Goal: Information Seeking & Learning: Learn about a topic

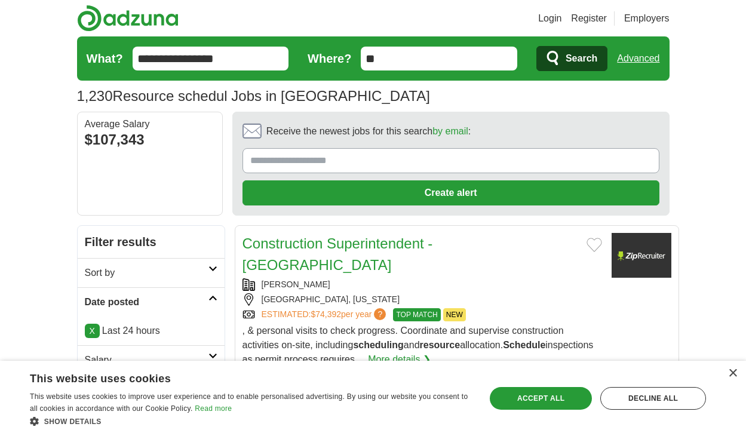
scroll to position [1766, 0]
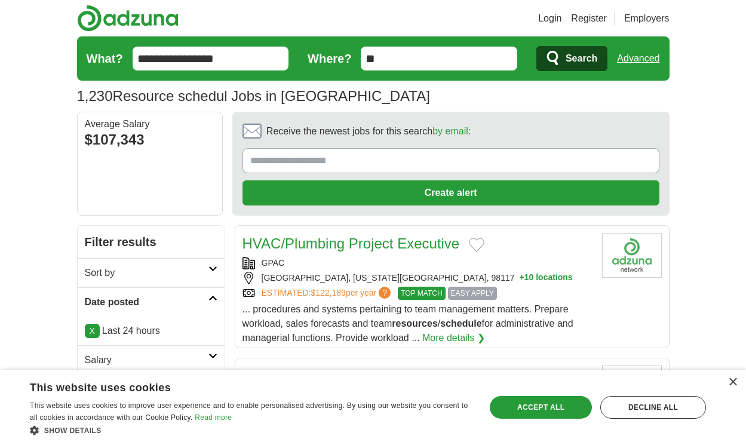
scroll to position [1863, 0]
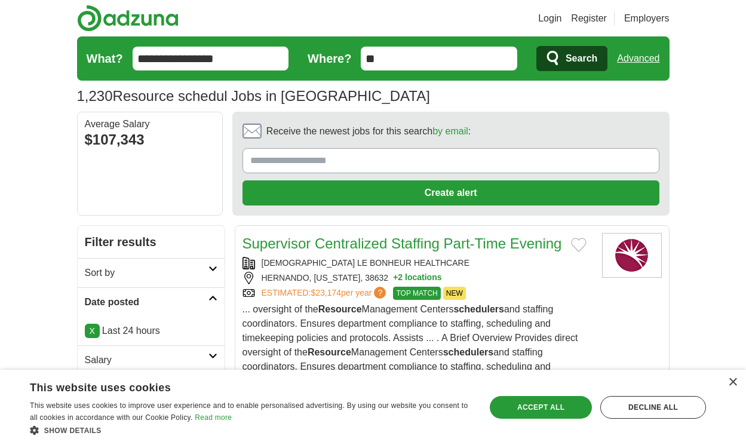
scroll to position [1827, 0]
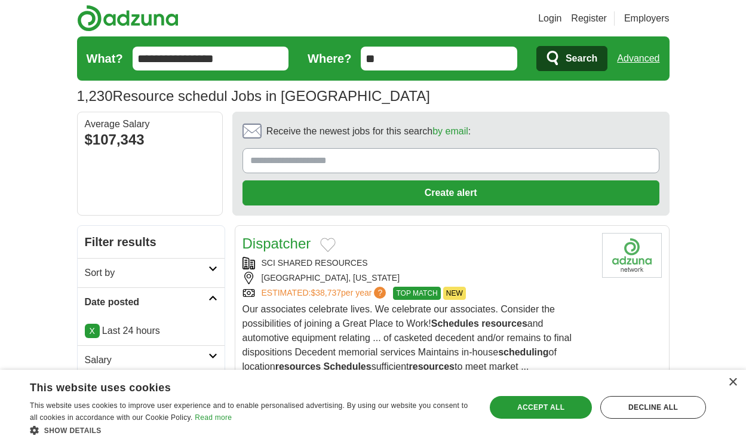
scroll to position [1841, 0]
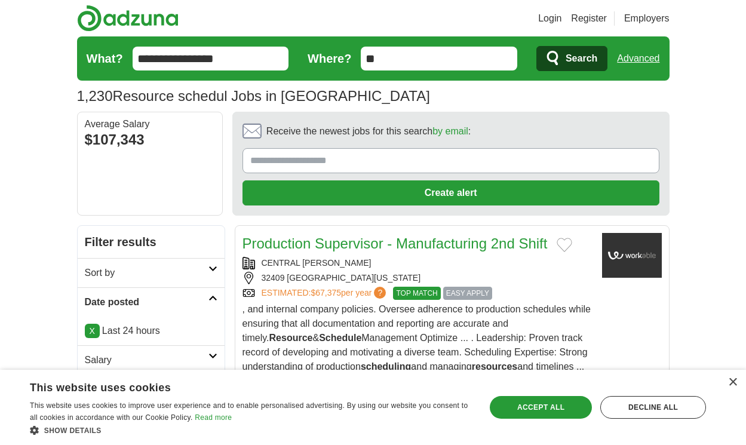
scroll to position [1762, 0]
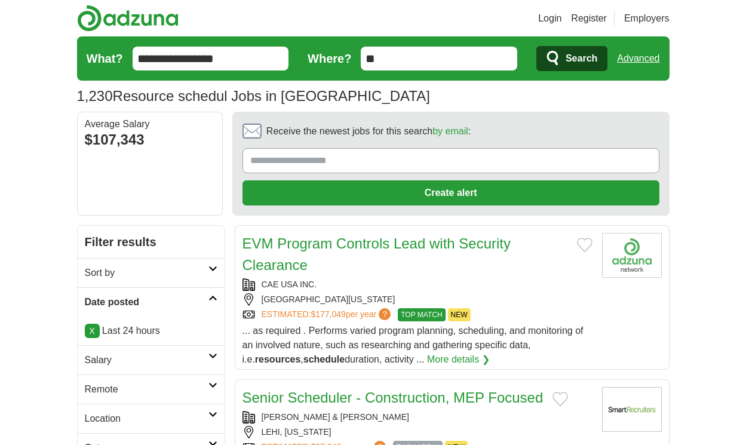
scroll to position [1777, 0]
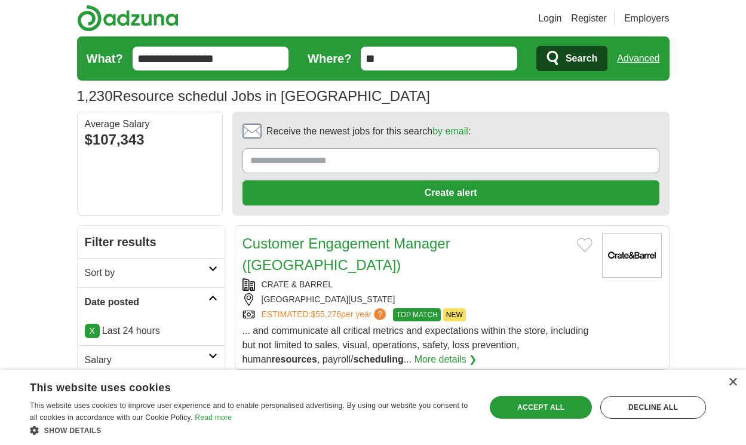
scroll to position [1841, 0]
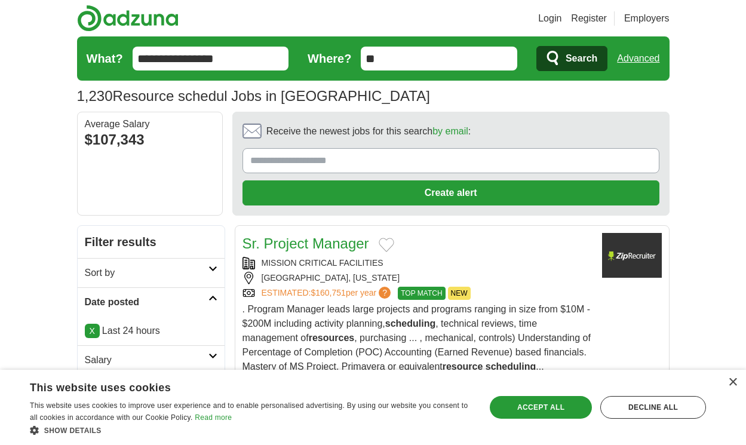
scroll to position [1741, 0]
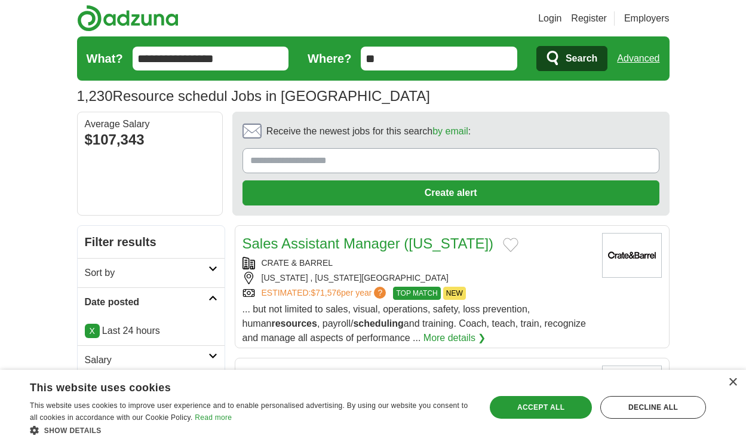
scroll to position [1777, 0]
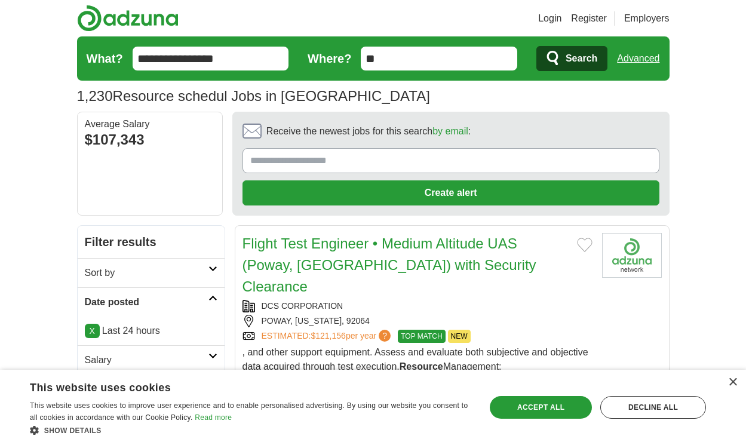
scroll to position [1748, 0]
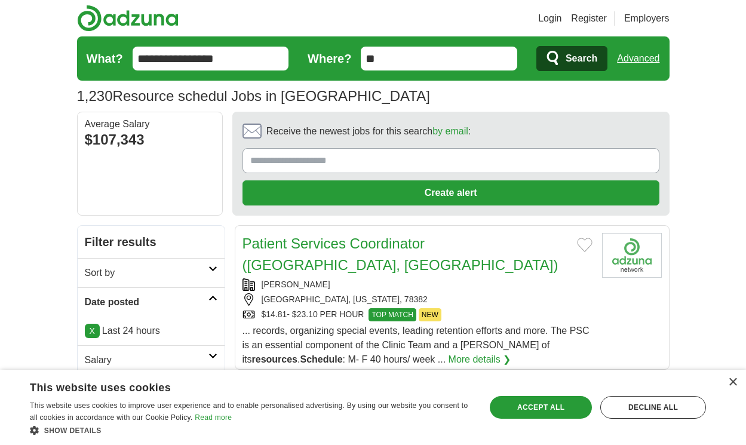
scroll to position [1762, 0]
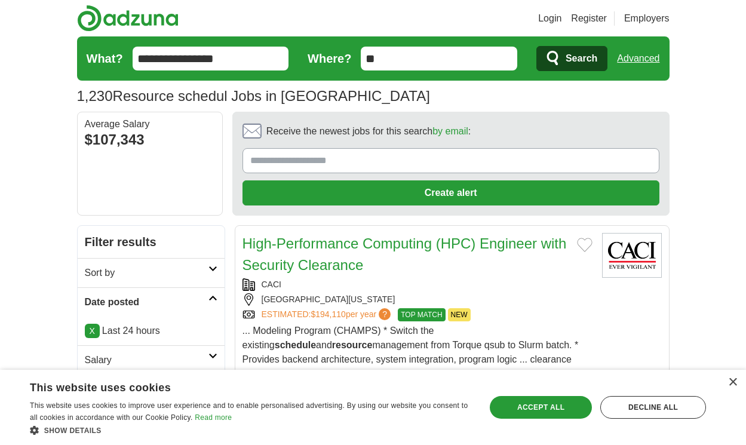
scroll to position [1780, 0]
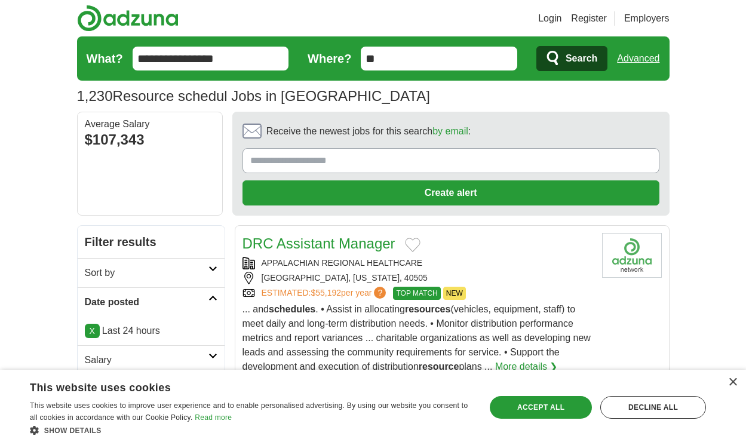
scroll to position [1909, 0]
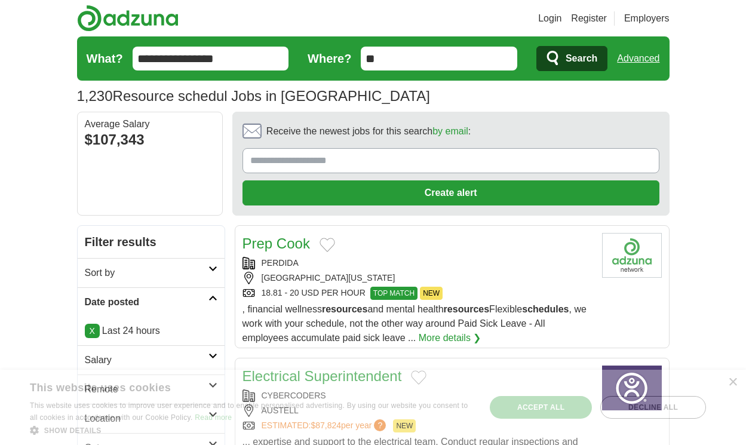
scroll to position [1773, 0]
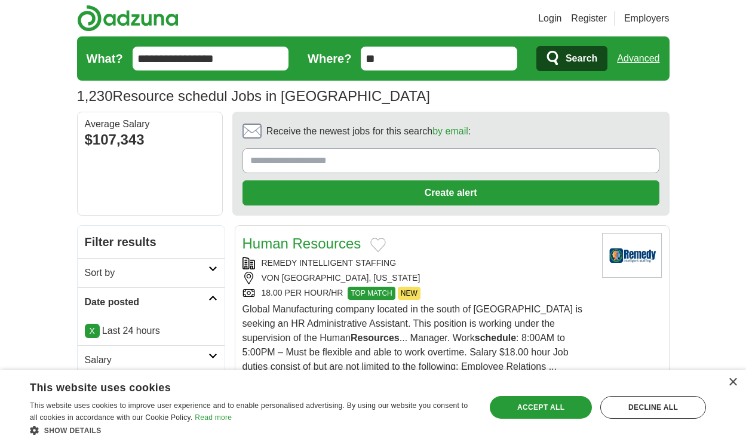
scroll to position [1823, 0]
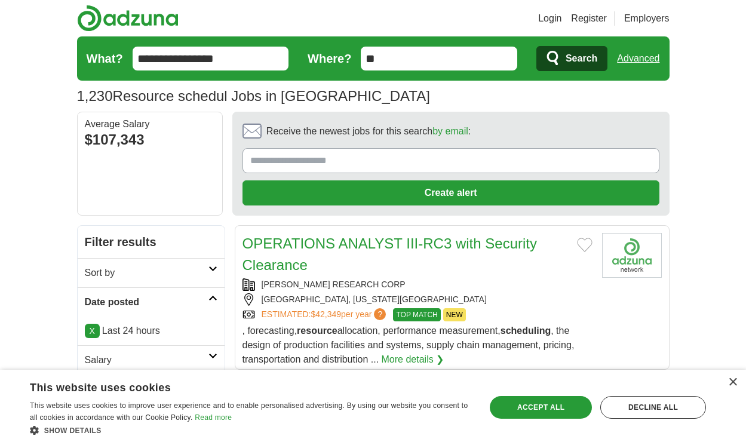
scroll to position [1830, 0]
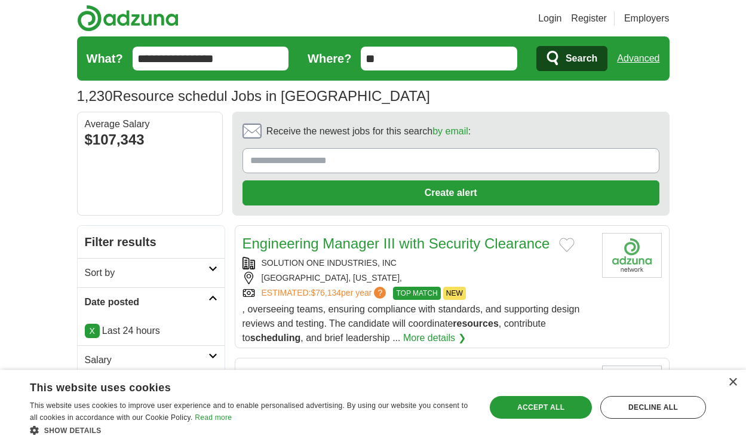
scroll to position [1705, 0]
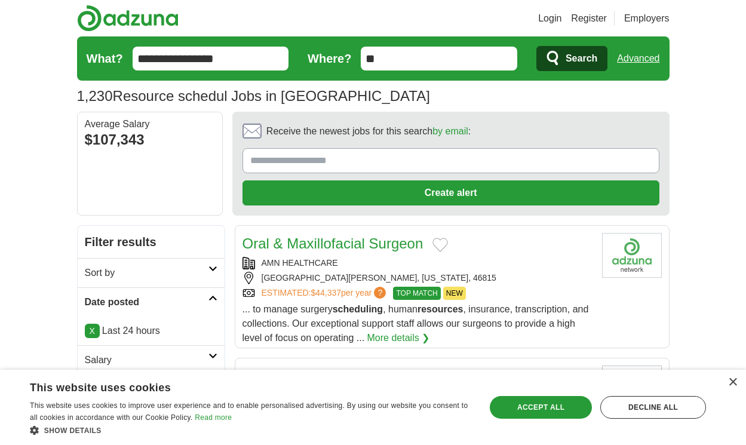
scroll to position [1705, 0]
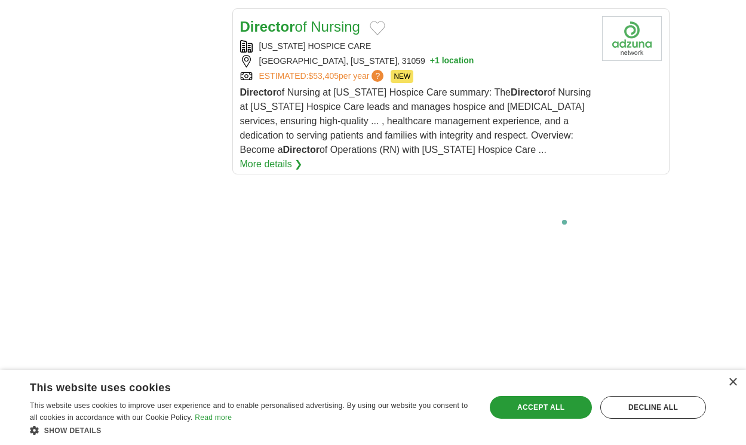
scroll to position [2689, 0]
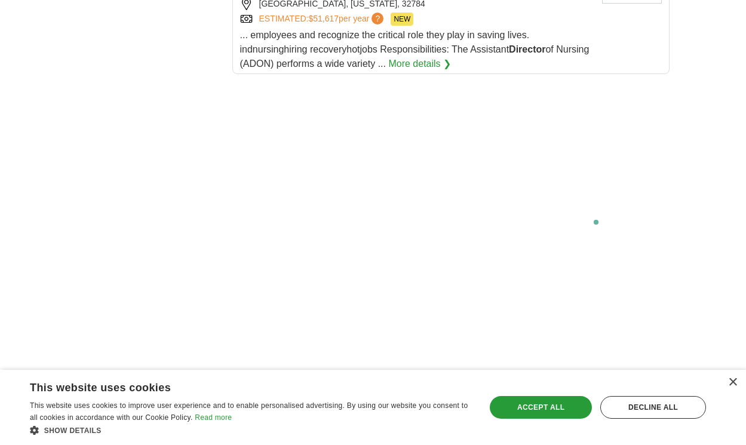
scroll to position [2393, 0]
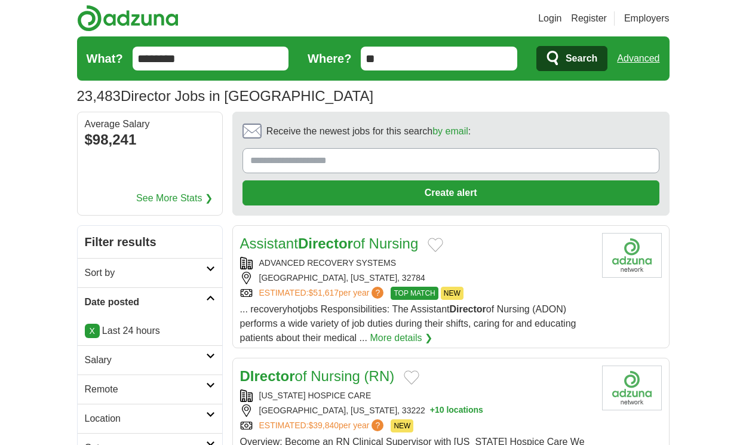
scroll to position [1827, 0]
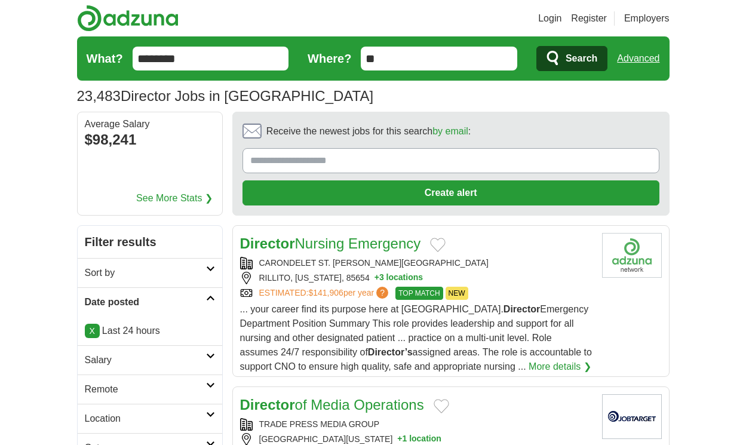
scroll to position [1863, 0]
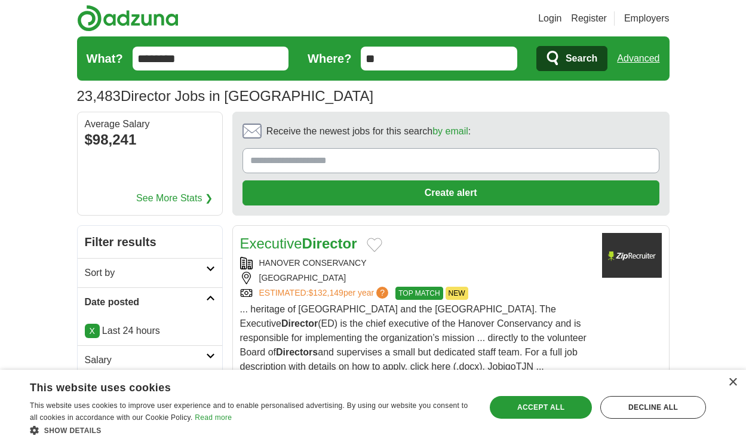
scroll to position [1841, 0]
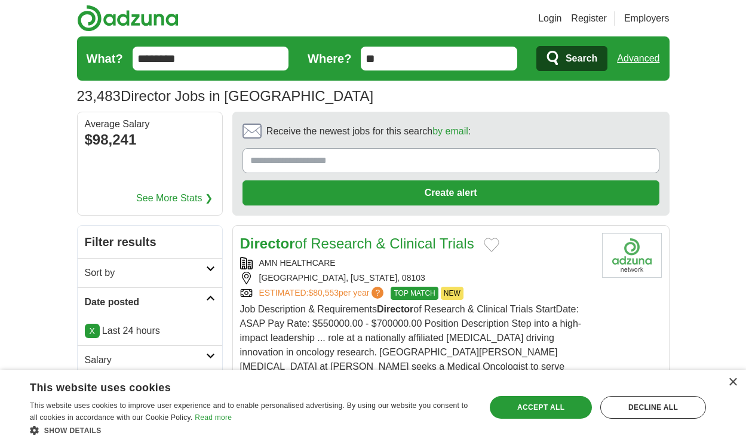
scroll to position [1805, 0]
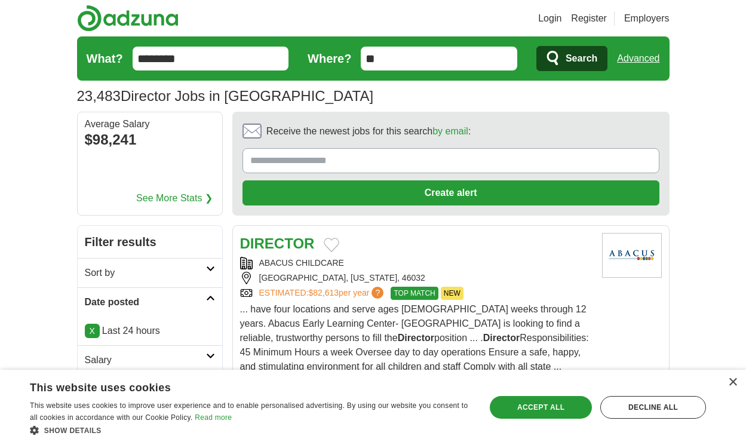
scroll to position [1877, 0]
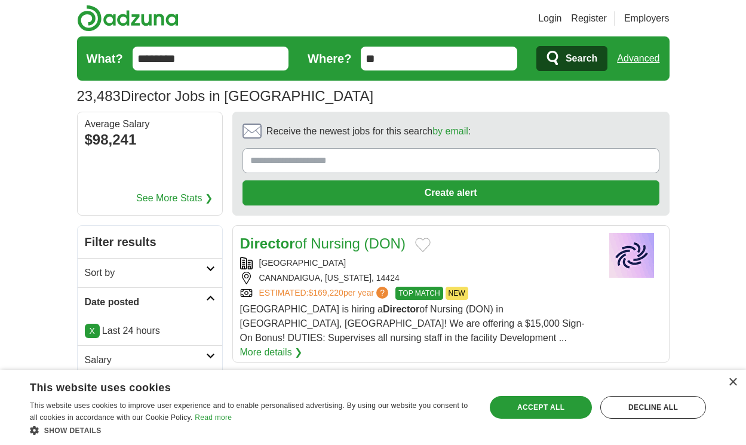
scroll to position [1927, 0]
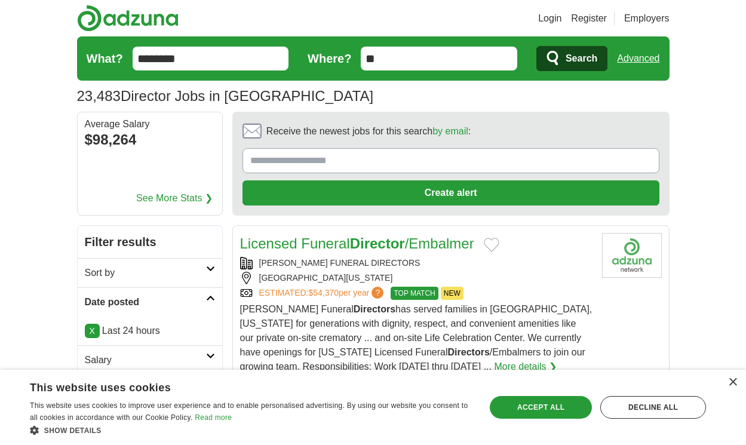
scroll to position [1805, 0]
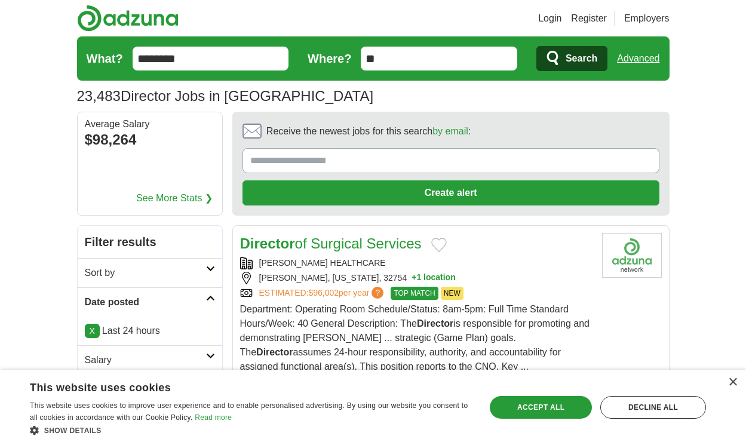
scroll to position [1877, 0]
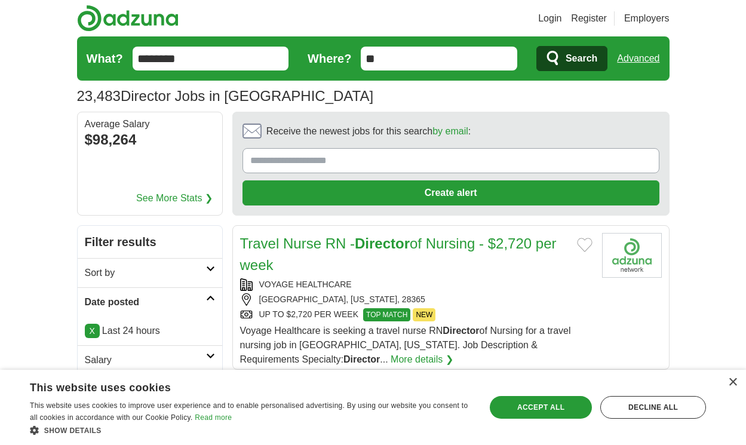
scroll to position [1812, 0]
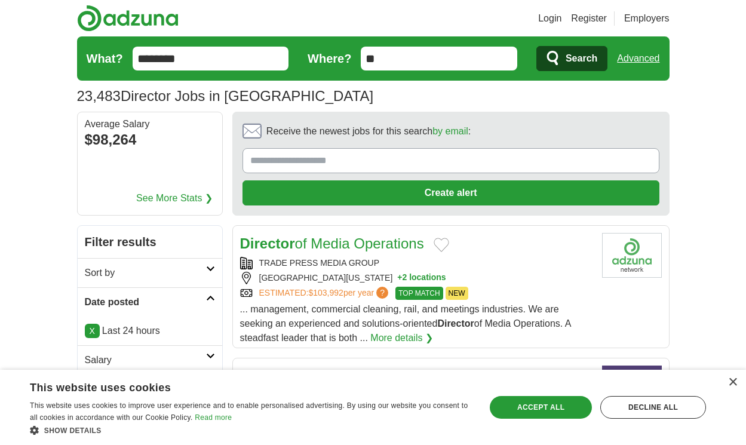
scroll to position [1798, 0]
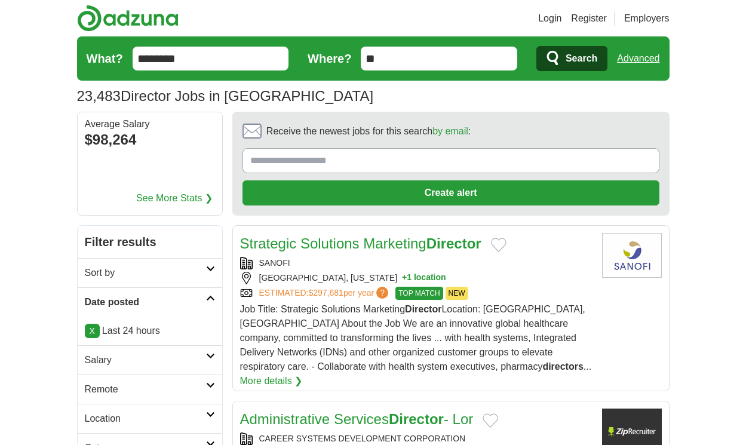
scroll to position [1845, 0]
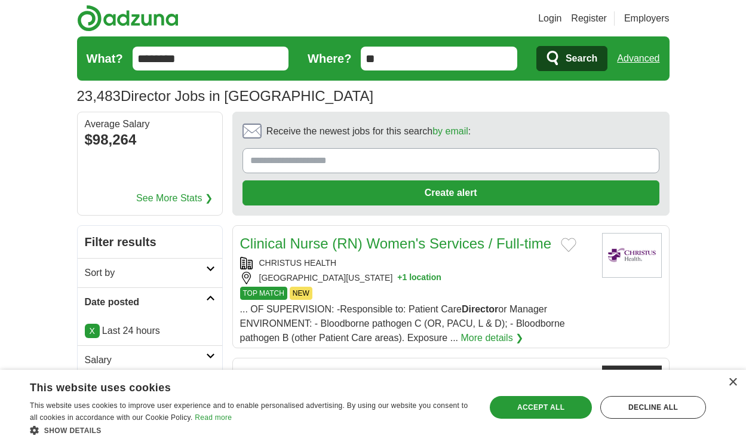
scroll to position [1873, 0]
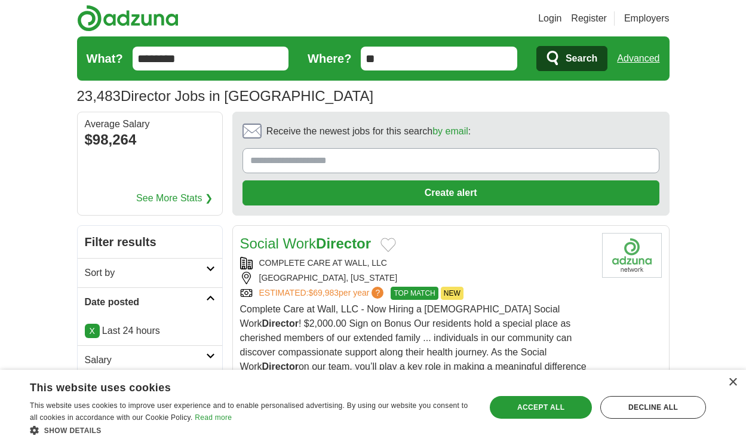
scroll to position [1716, 0]
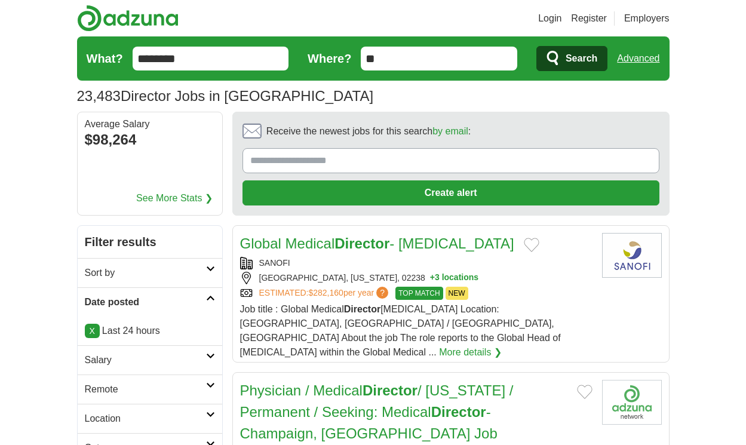
scroll to position [1830, 0]
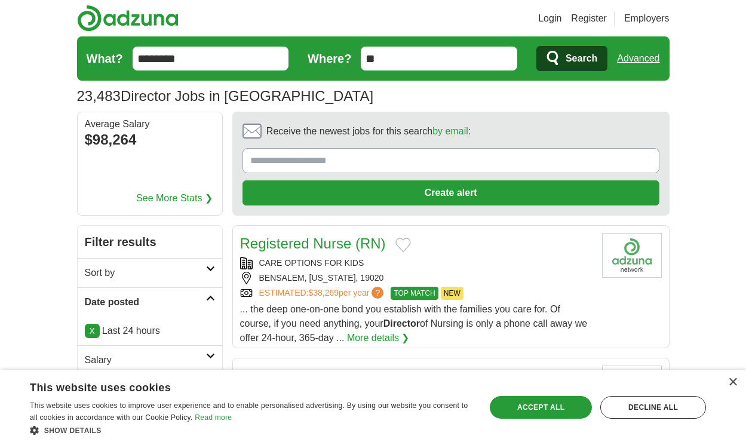
scroll to position [1859, 0]
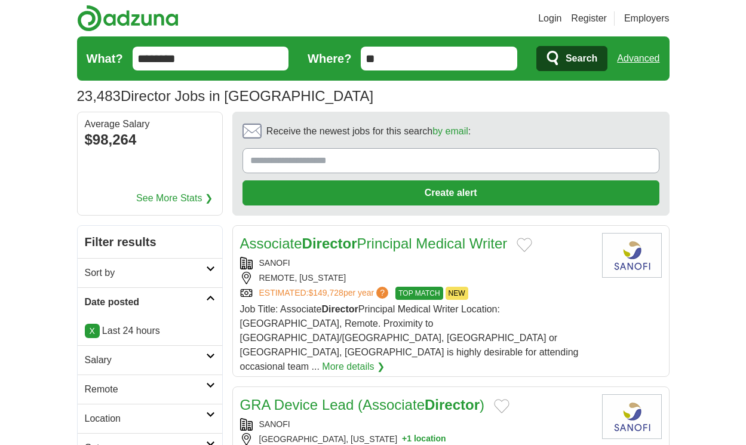
scroll to position [1784, 0]
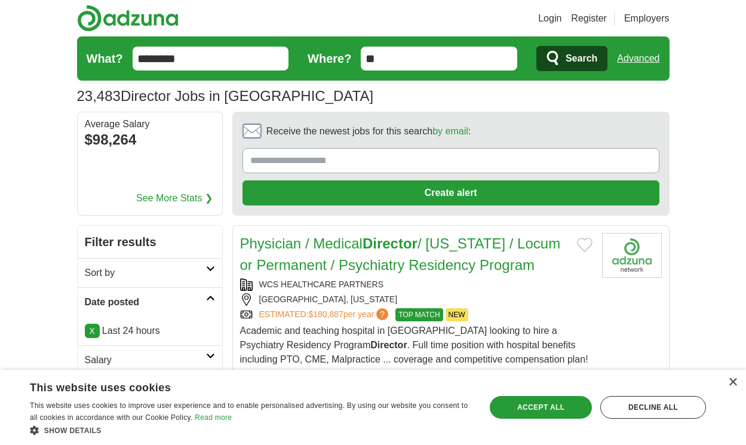
scroll to position [1913, 0]
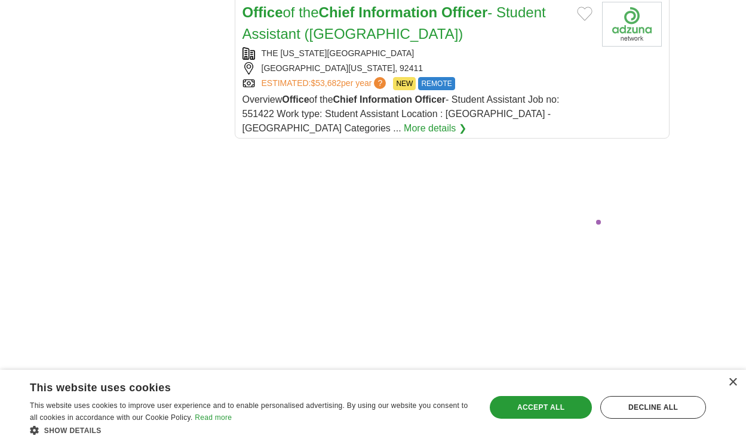
scroll to position [2300, 0]
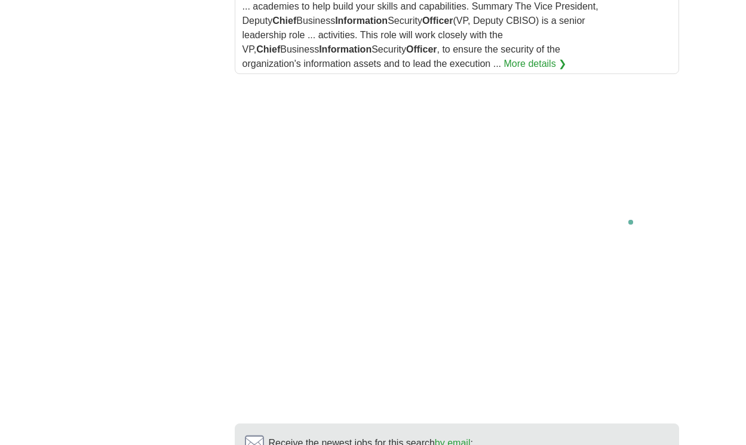
scroll to position [2221, 0]
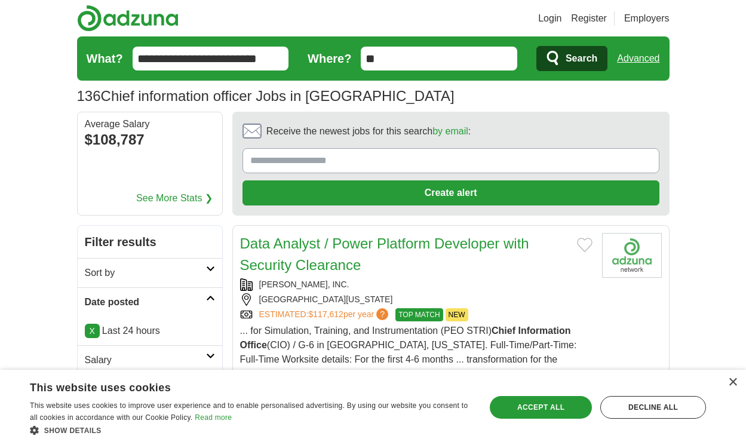
scroll to position [1820, 0]
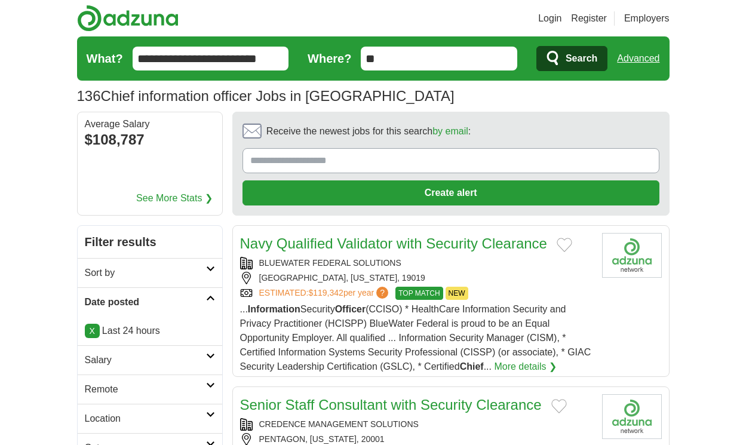
scroll to position [1848, 0]
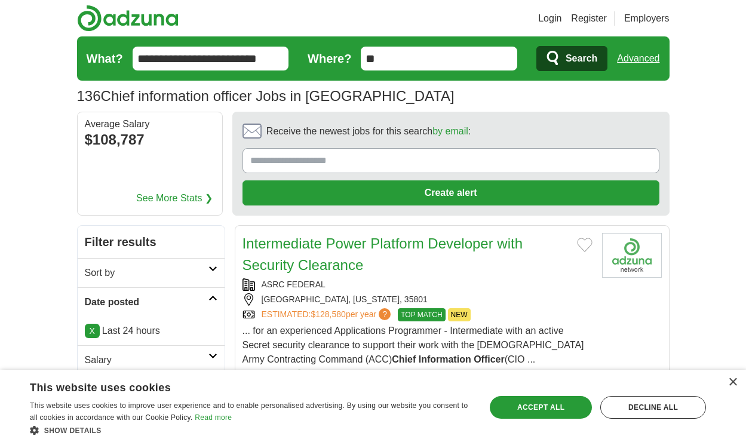
scroll to position [1787, 0]
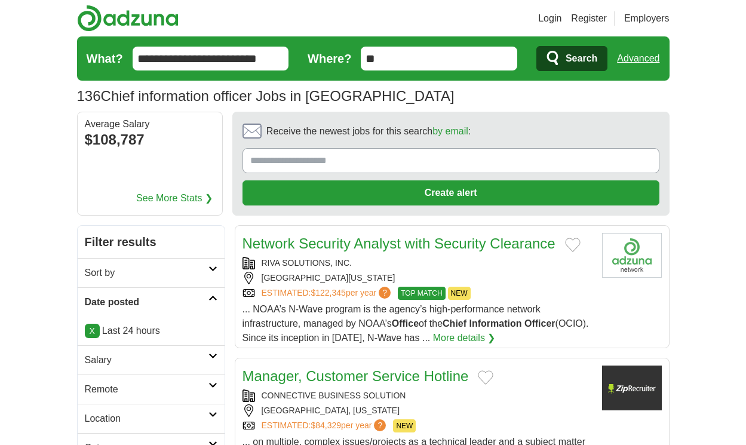
scroll to position [1773, 0]
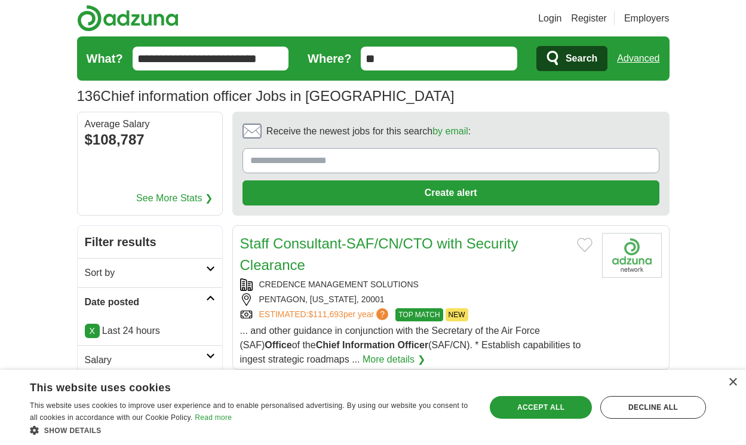
scroll to position [1816, 0]
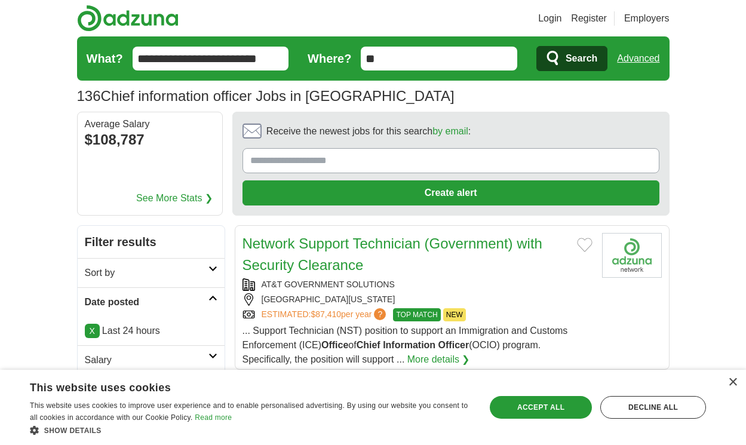
scroll to position [1708, 0]
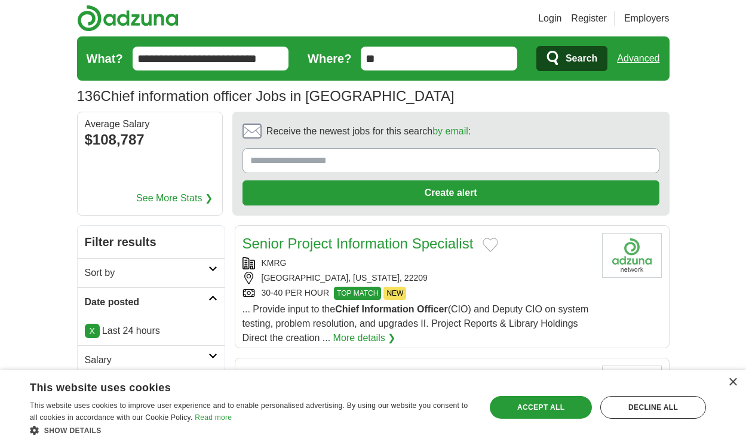
scroll to position [1837, 0]
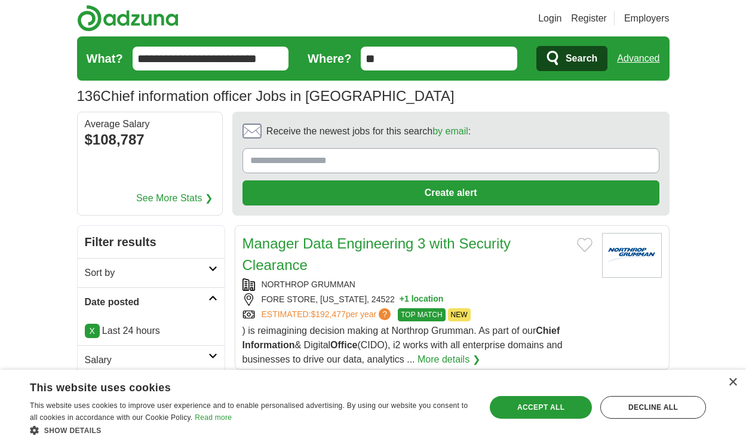
scroll to position [1773, 0]
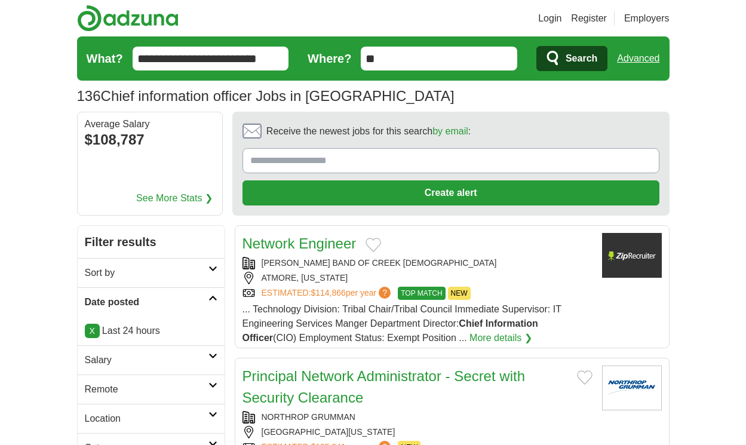
scroll to position [1766, 0]
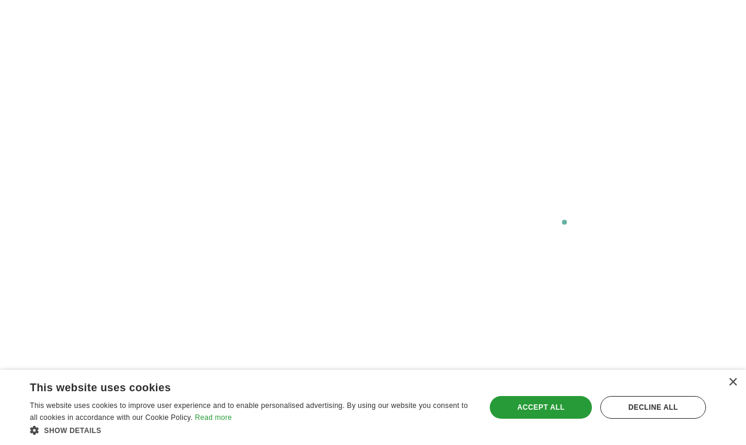
scroll to position [2250, 0]
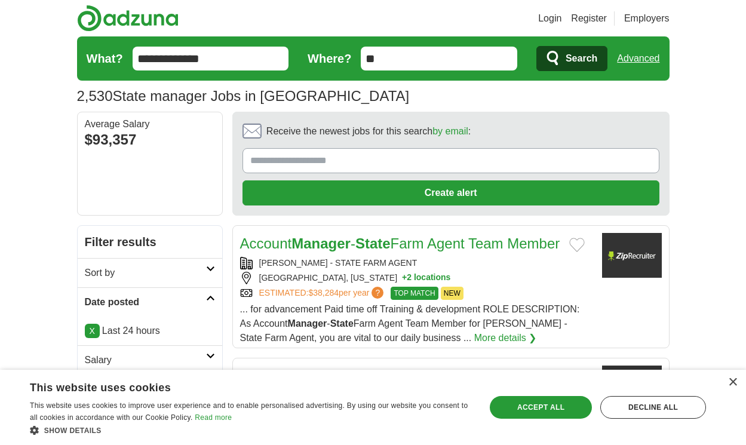
scroll to position [1805, 0]
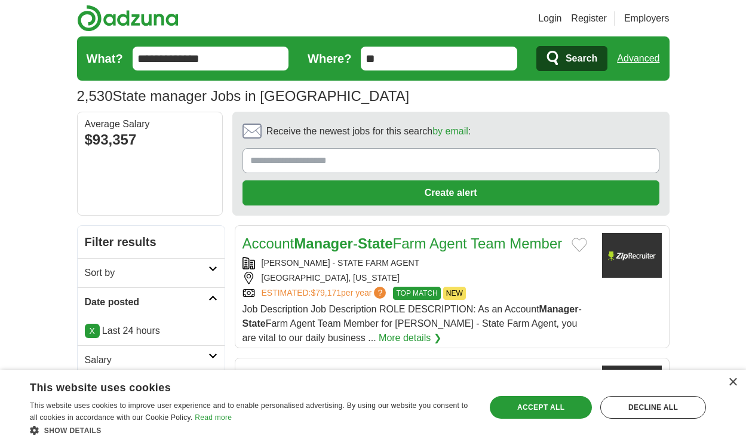
scroll to position [1877, 0]
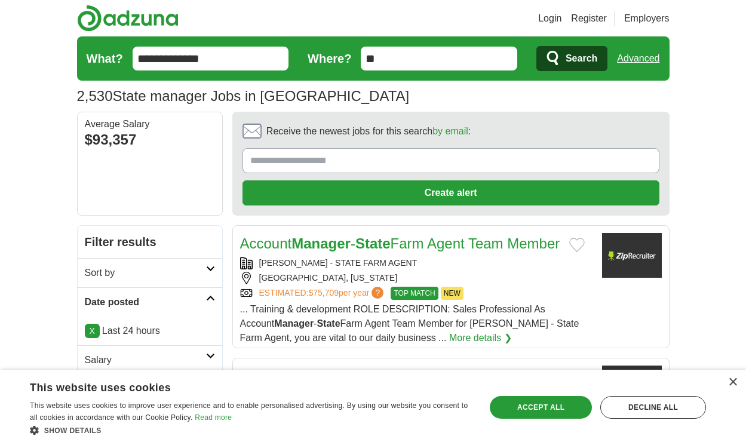
scroll to position [1834, 0]
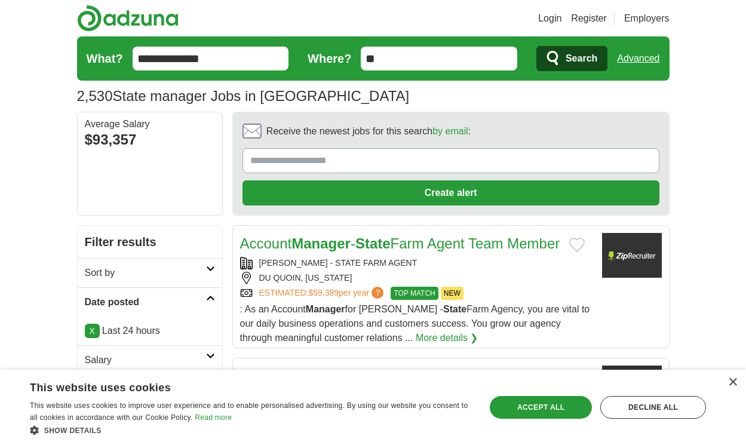
scroll to position [1920, 0]
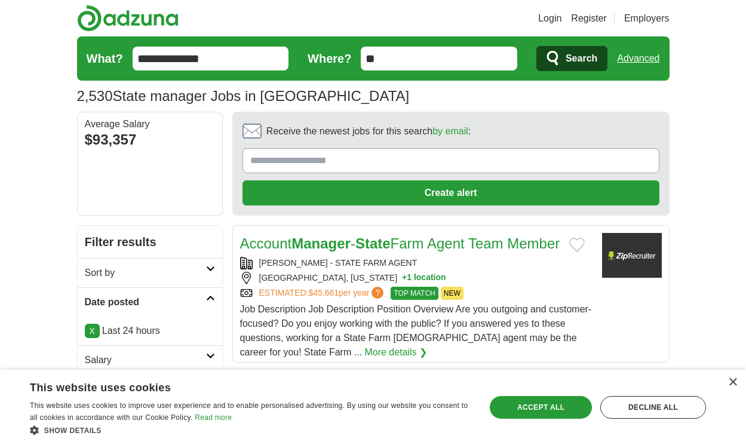
scroll to position [1927, 0]
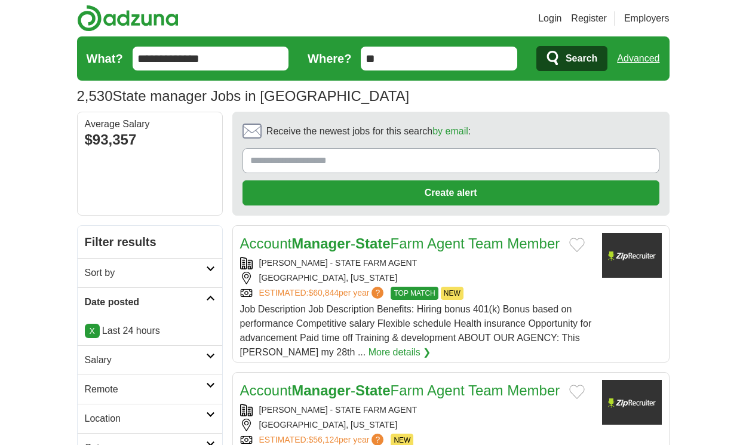
scroll to position [1948, 0]
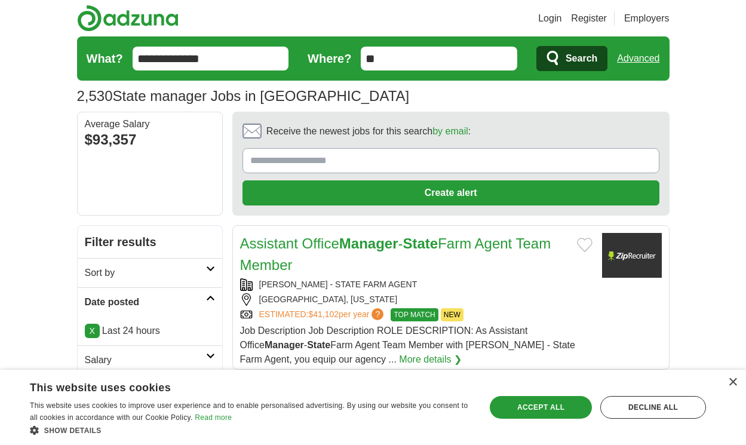
scroll to position [1855, 0]
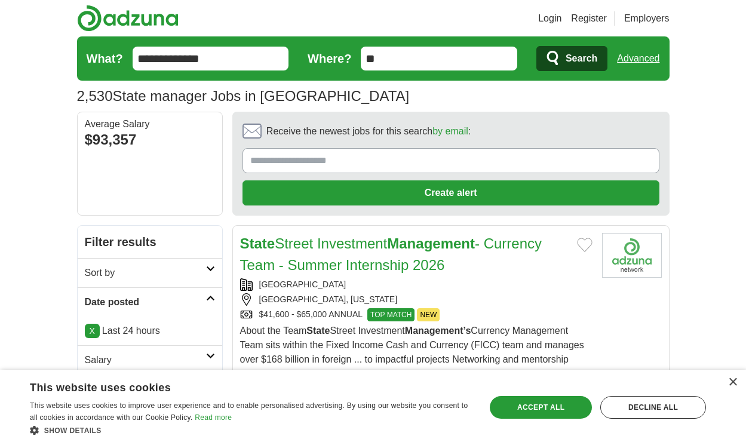
scroll to position [1934, 0]
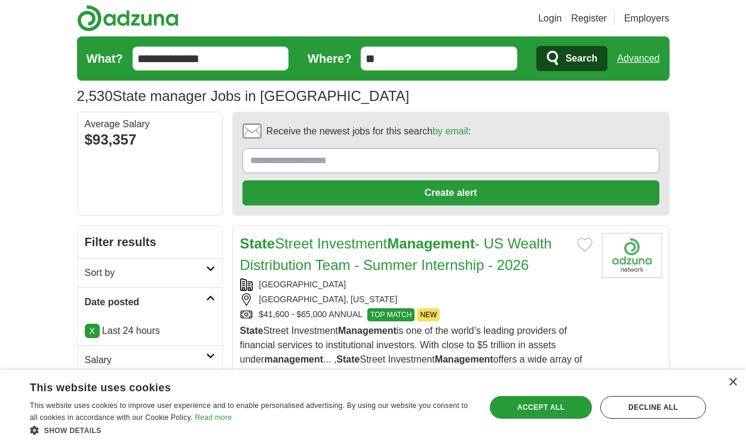
scroll to position [1934, 0]
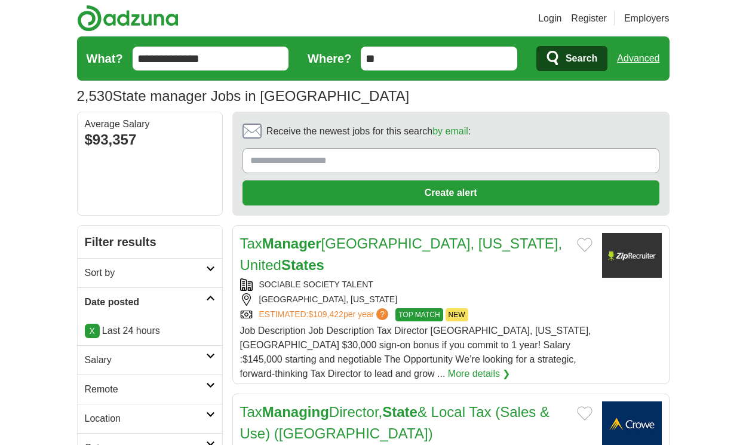
scroll to position [1841, 0]
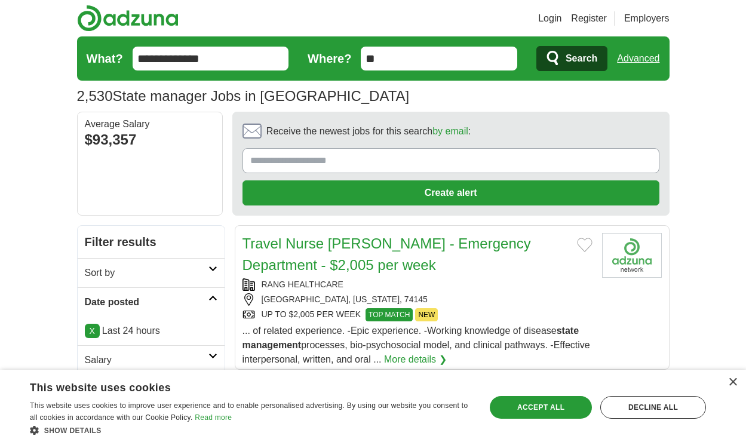
scroll to position [1762, 0]
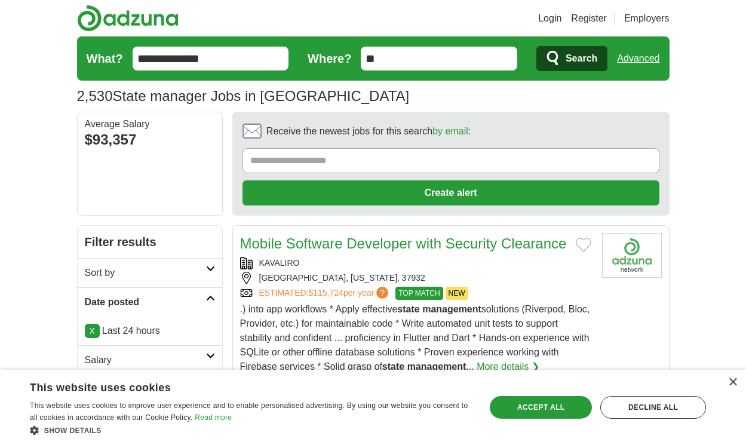
scroll to position [1780, 0]
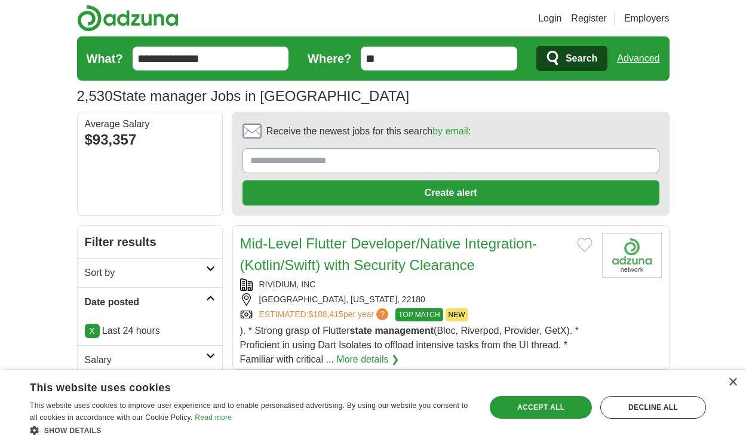
scroll to position [1893, 0]
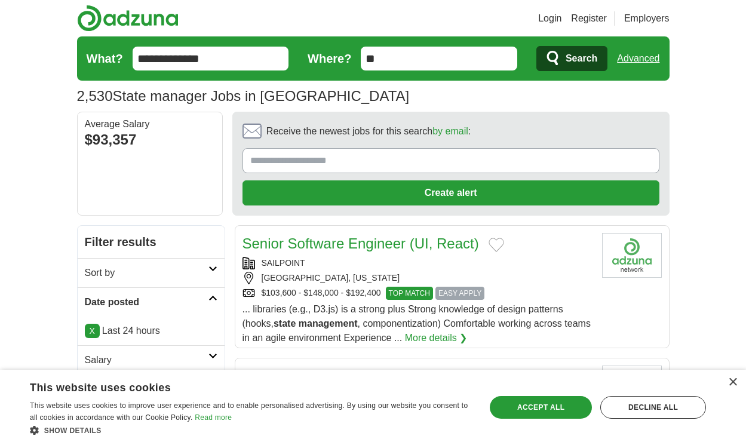
scroll to position [1716, 0]
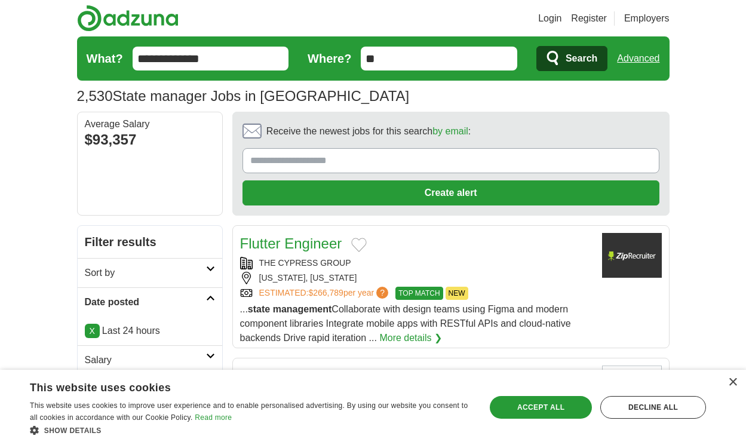
scroll to position [1775, 0]
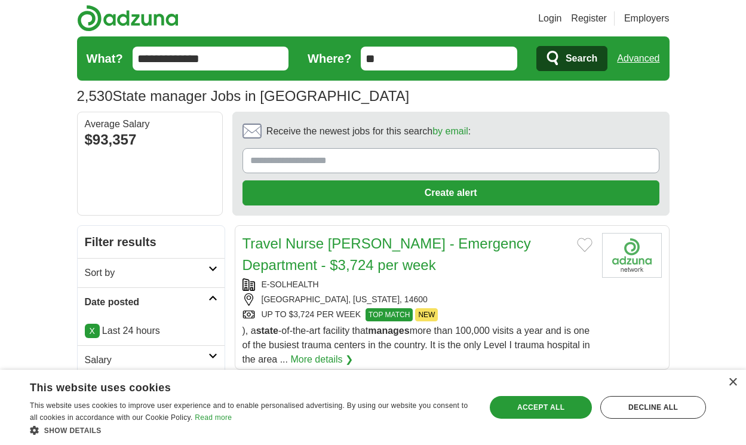
scroll to position [1687, 0]
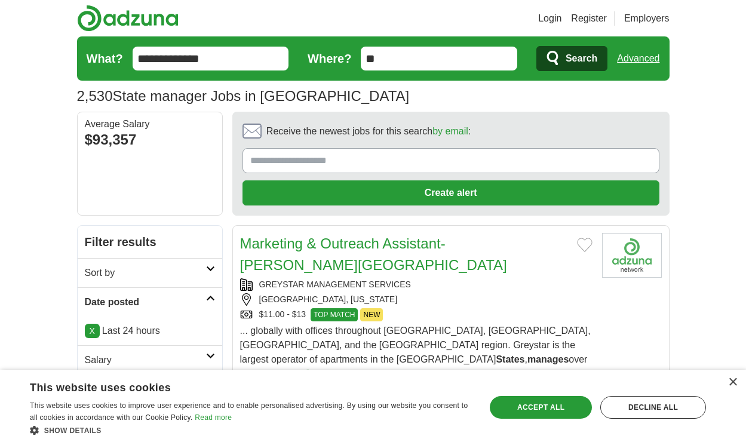
scroll to position [1705, 0]
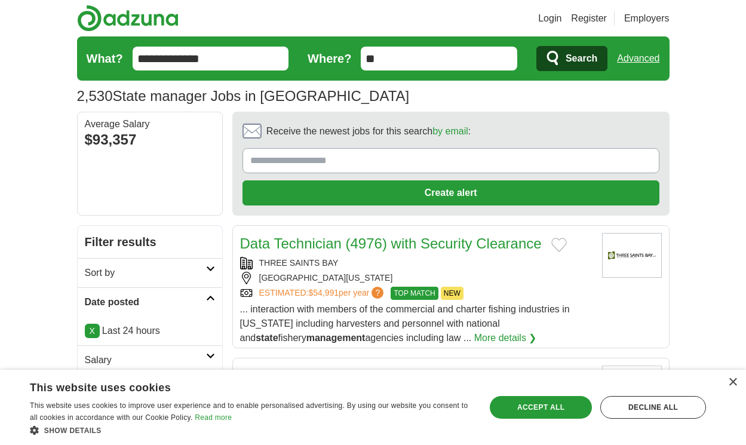
scroll to position [1948, 0]
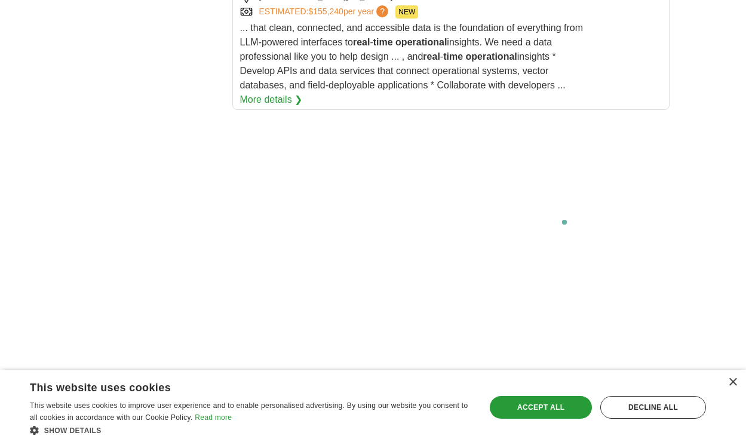
scroll to position [2652, 0]
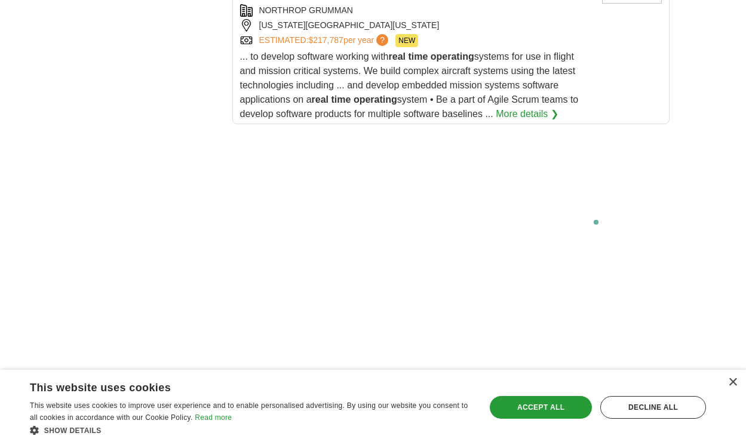
scroll to position [2663, 0]
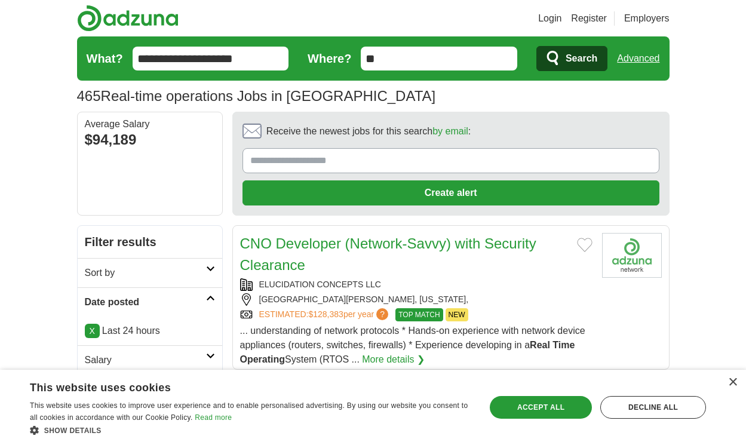
scroll to position [2077, 0]
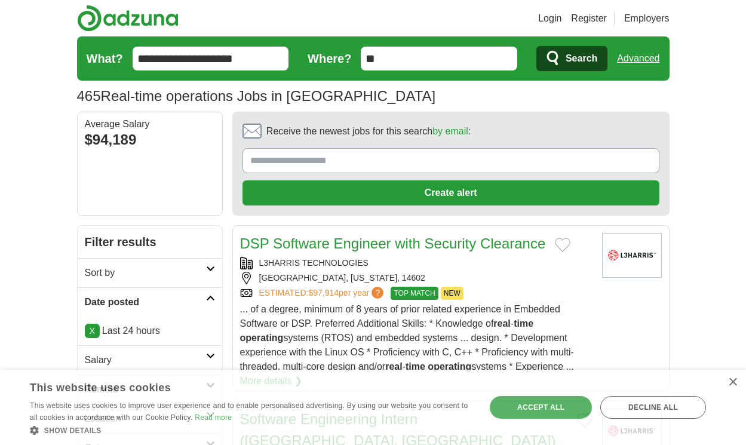
scroll to position [2085, 0]
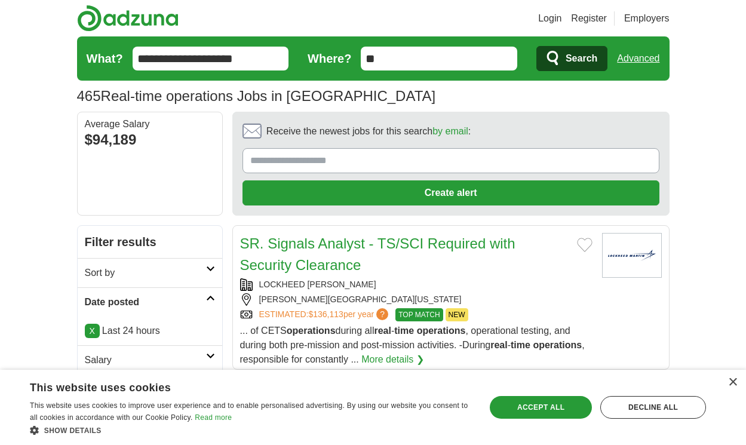
scroll to position [2013, 0]
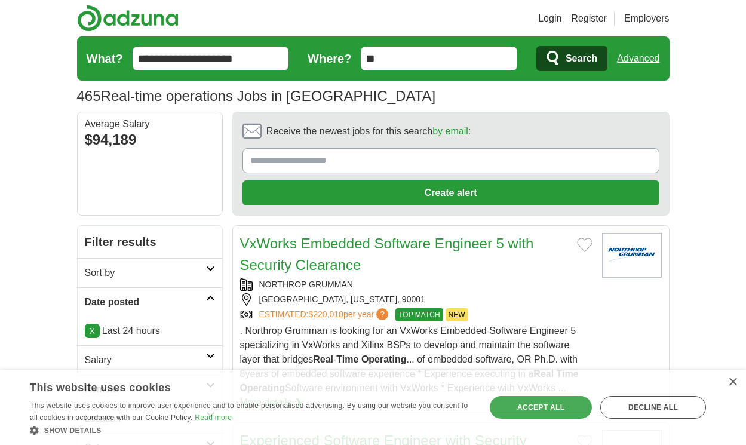
scroll to position [1820, 0]
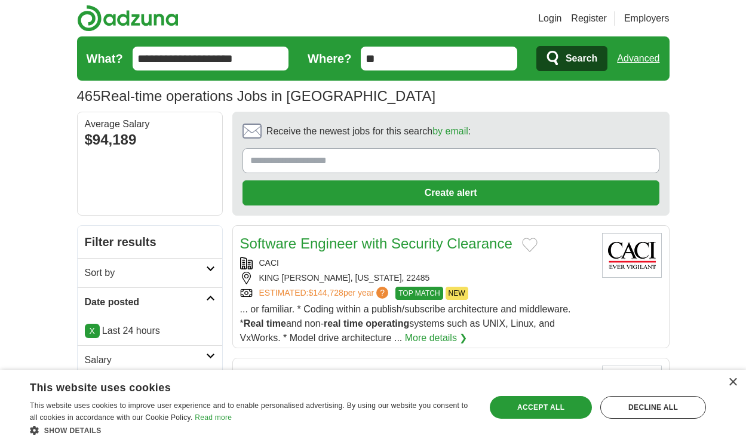
scroll to position [1748, 0]
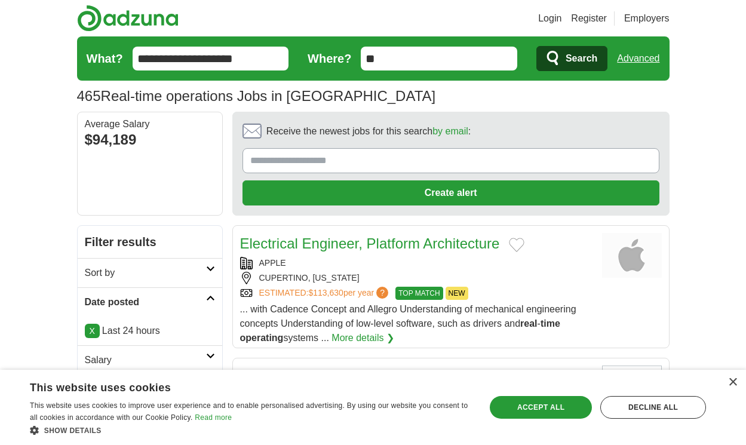
scroll to position [1784, 0]
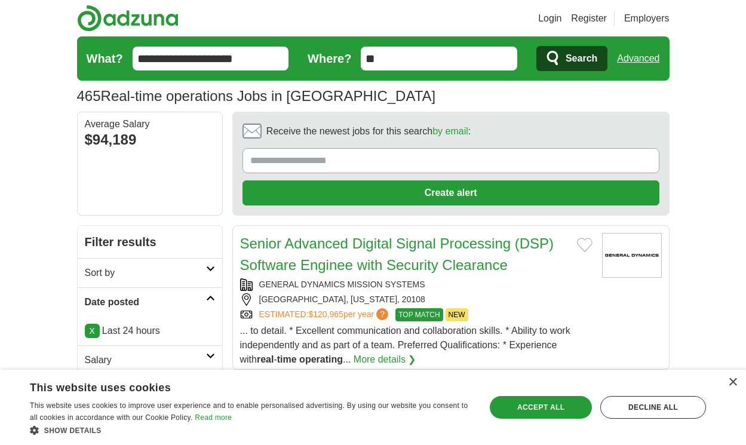
scroll to position [1827, 0]
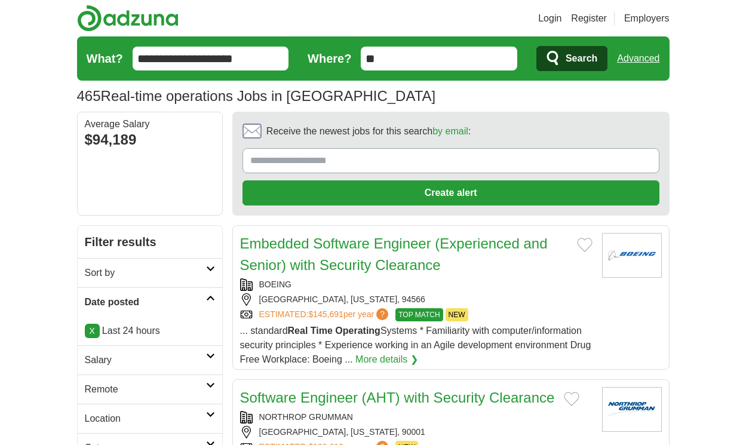
scroll to position [1769, 0]
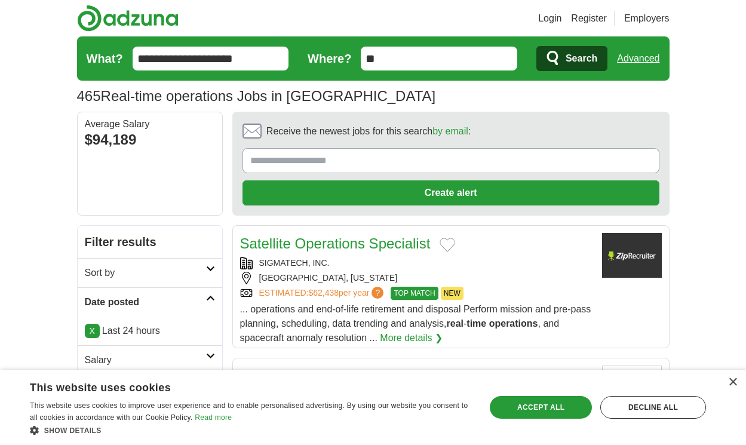
scroll to position [1848, 0]
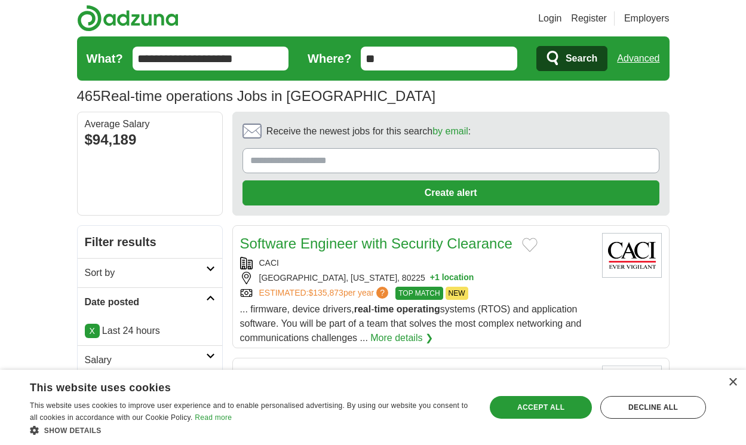
scroll to position [1741, 0]
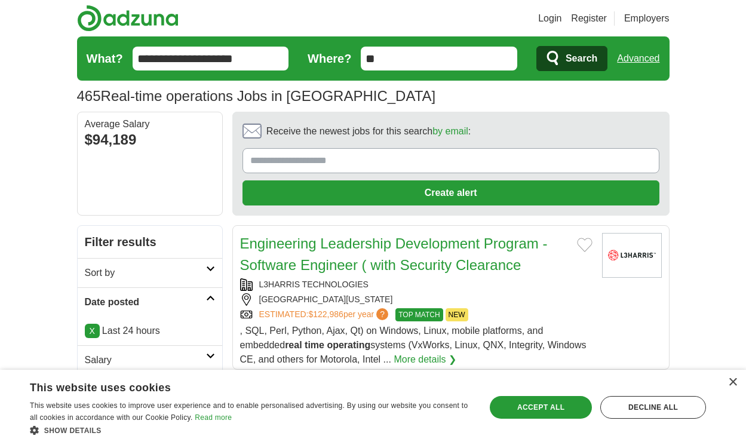
scroll to position [1916, 0]
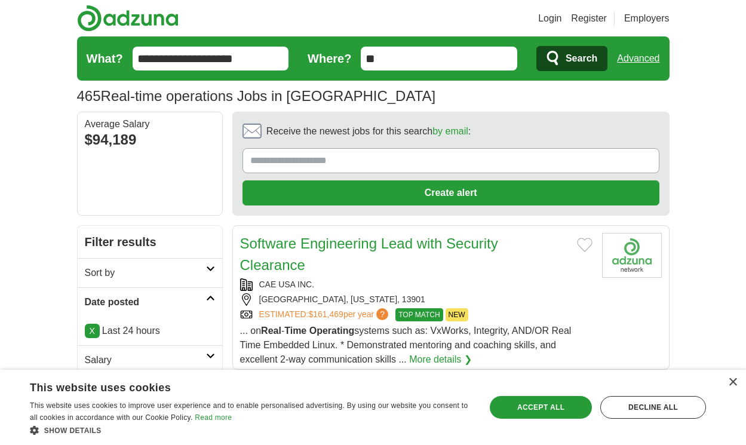
scroll to position [1931, 0]
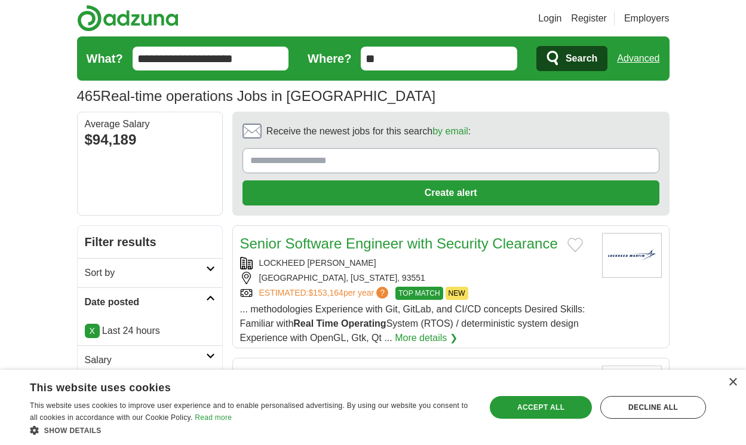
scroll to position [1787, 0]
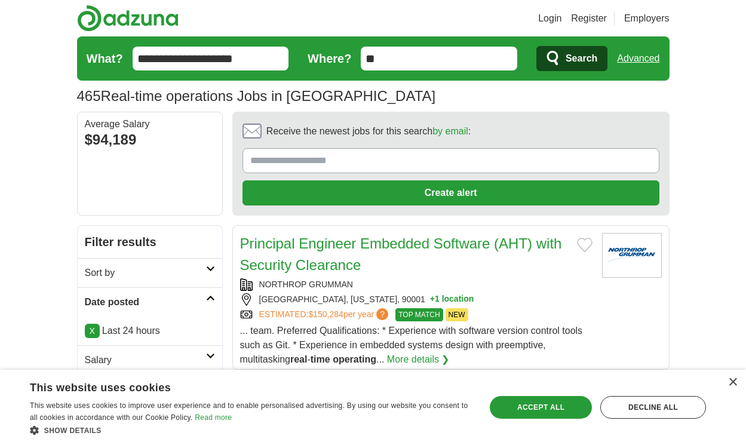
scroll to position [1723, 0]
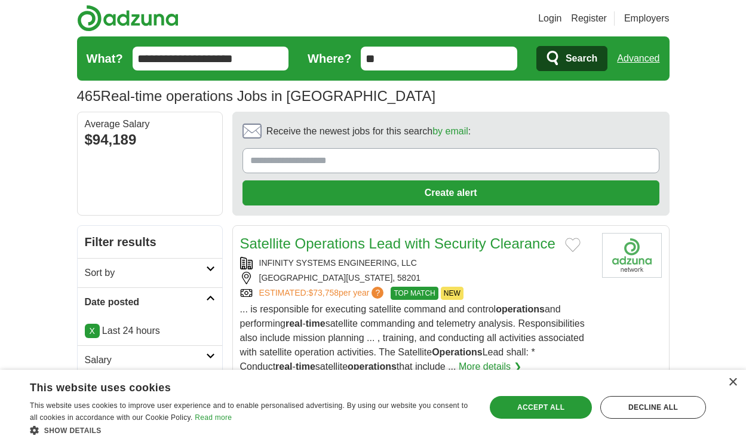
scroll to position [1809, 0]
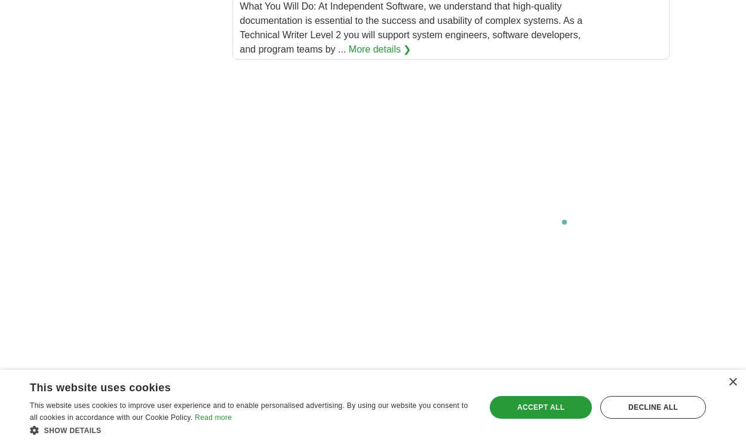
scroll to position [2596, 0]
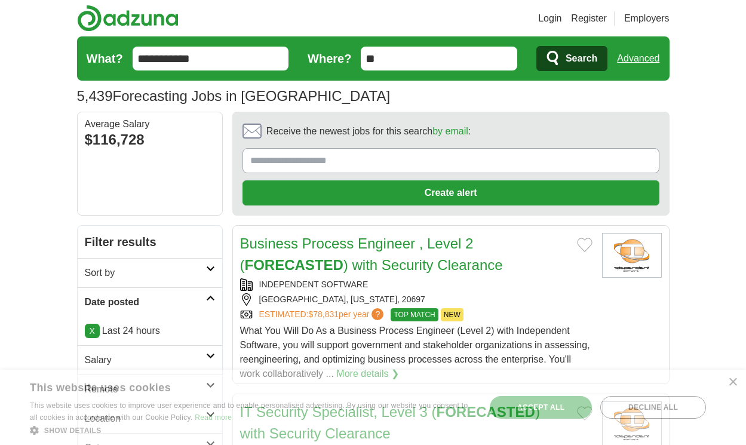
scroll to position [1956, 0]
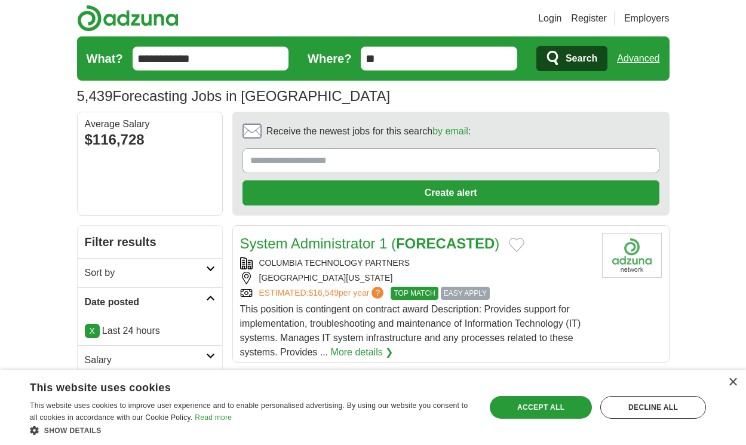
scroll to position [1820, 0]
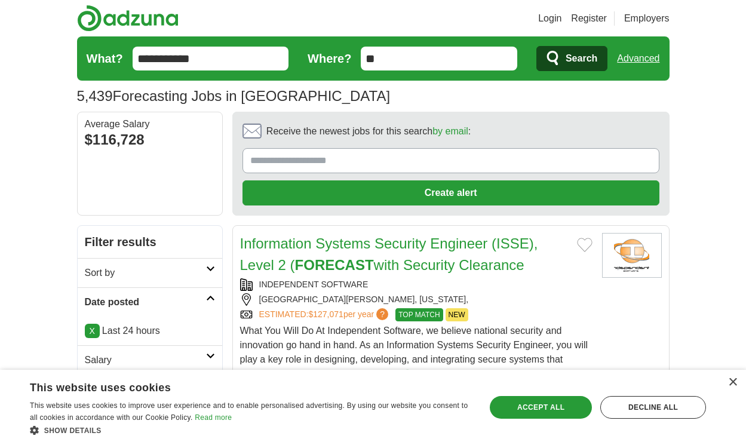
scroll to position [1927, 0]
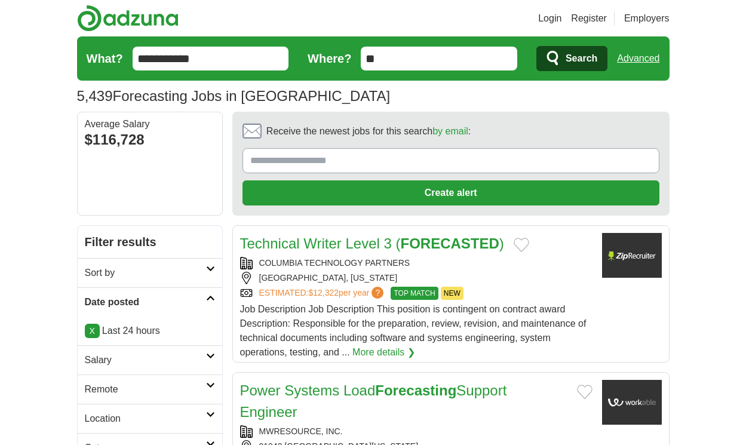
scroll to position [1848, 0]
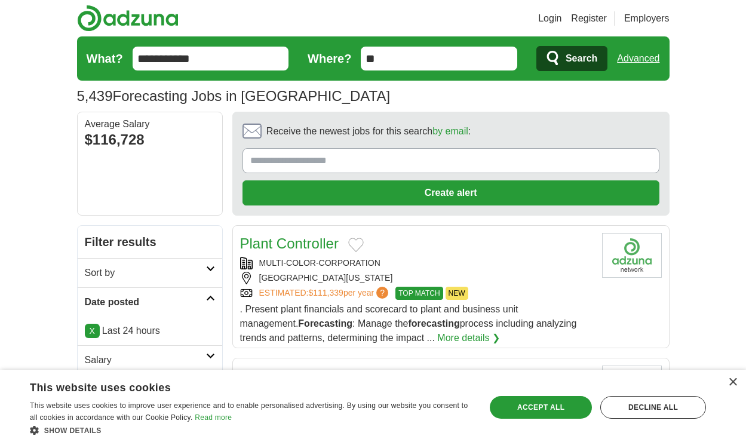
scroll to position [1855, 0]
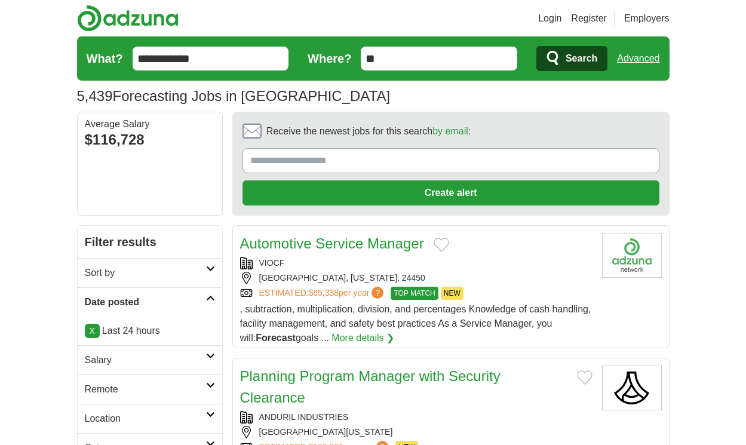
scroll to position [1891, 0]
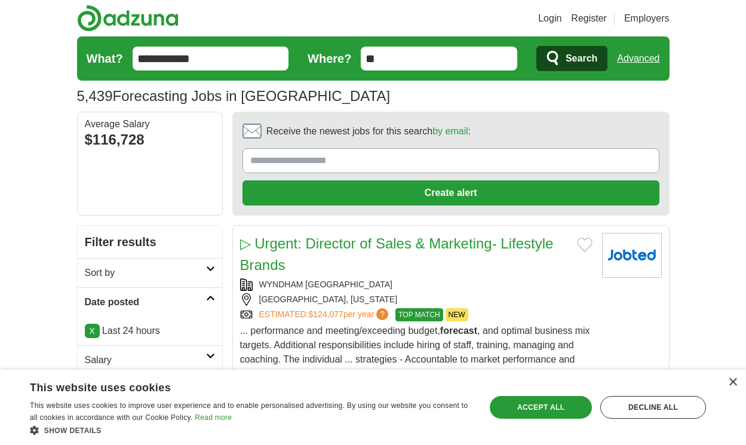
scroll to position [2006, 0]
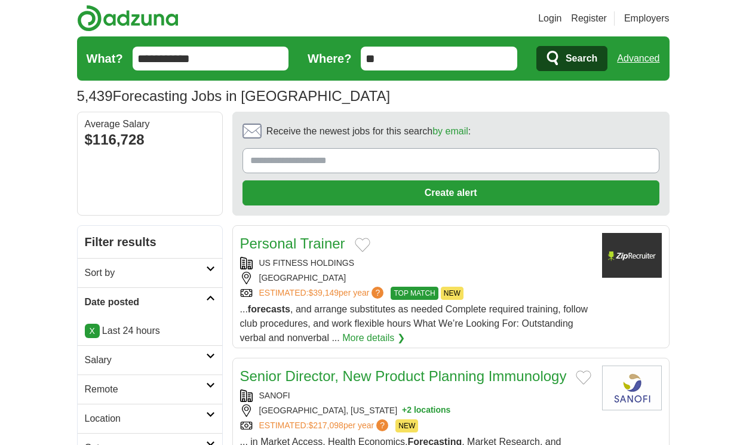
scroll to position [1870, 0]
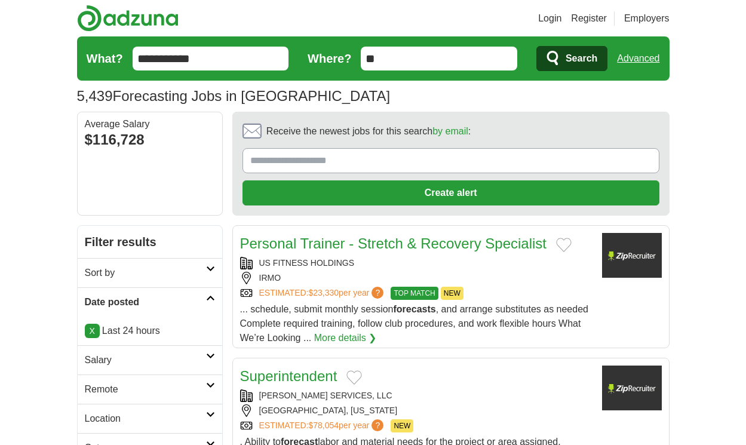
scroll to position [1848, 0]
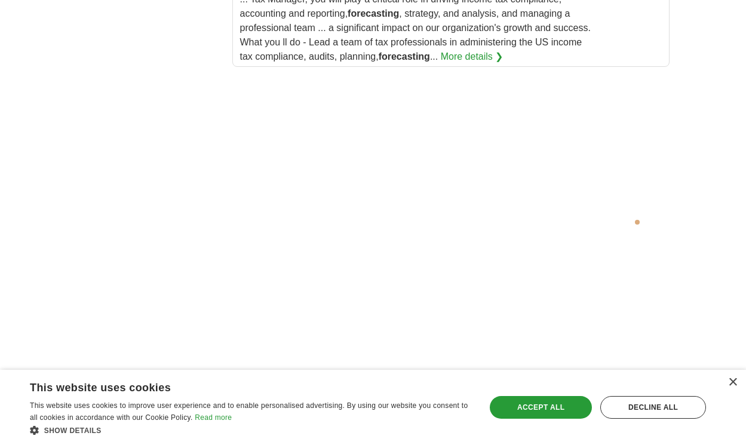
scroll to position [2842, 0]
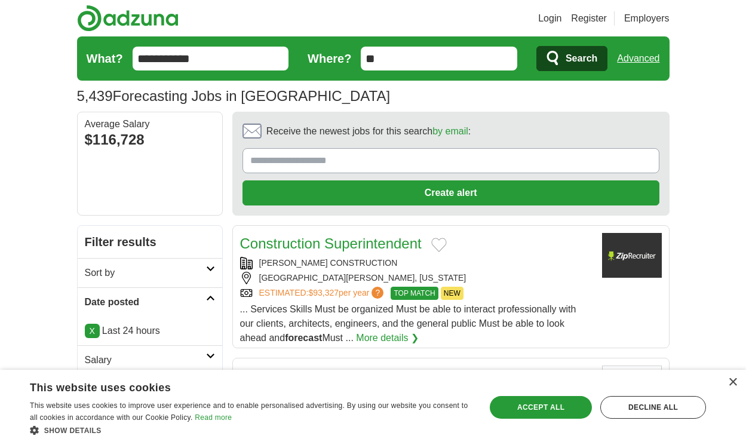
scroll to position [1777, 0]
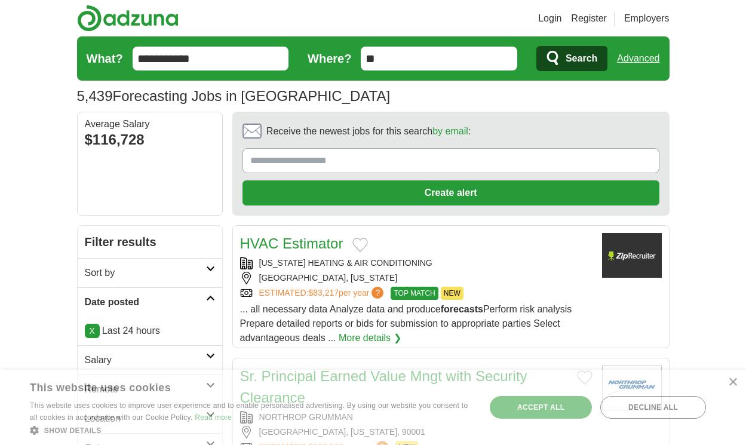
scroll to position [2074, 0]
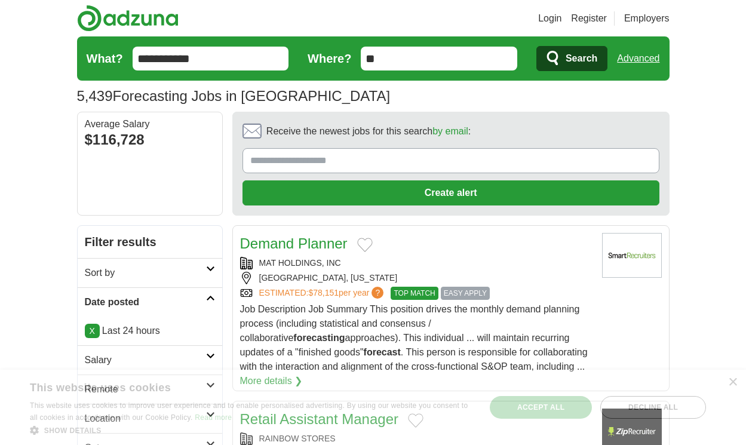
scroll to position [1974, 0]
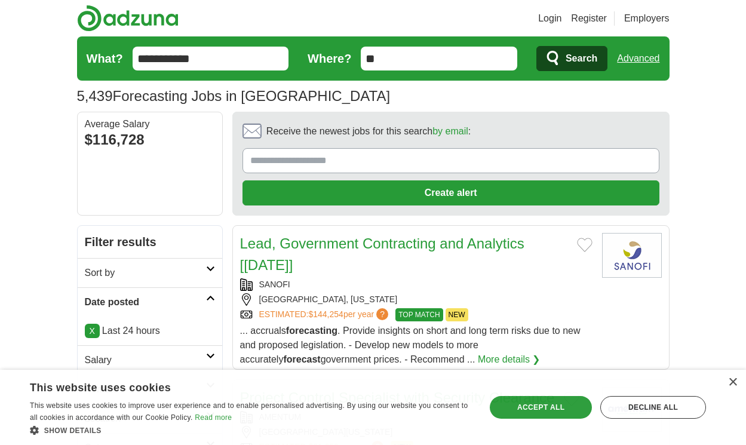
scroll to position [1952, 0]
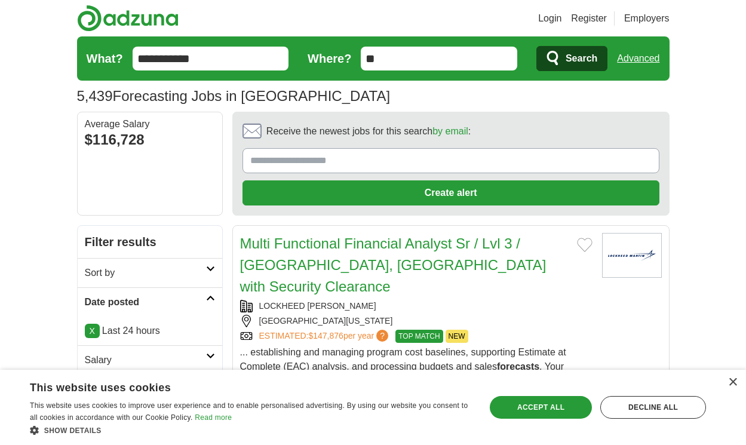
scroll to position [2102, 0]
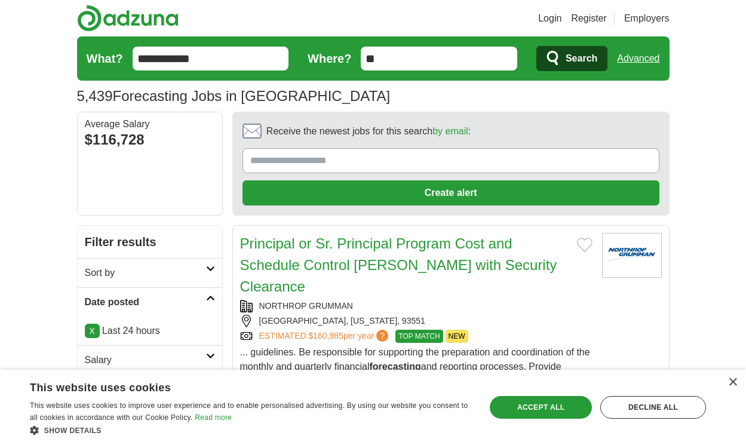
scroll to position [2131, 0]
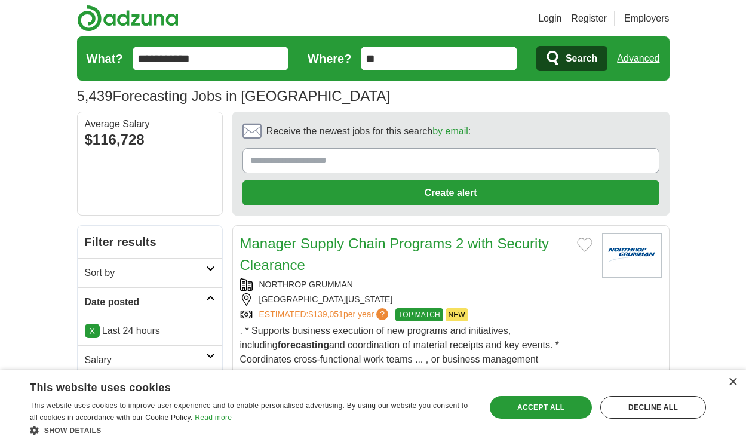
scroll to position [1999, 0]
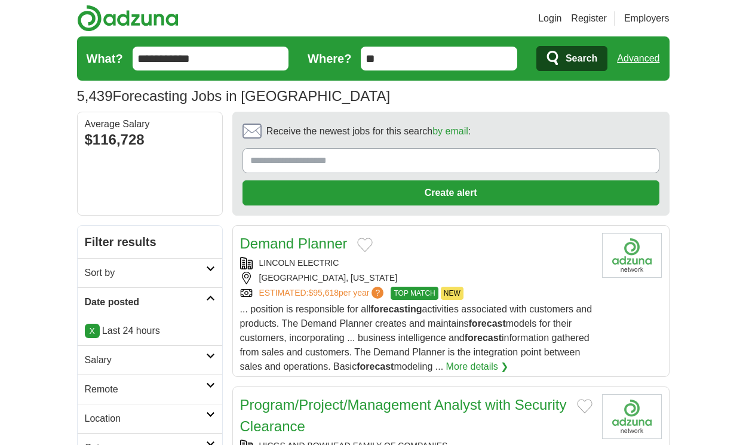
scroll to position [1999, 0]
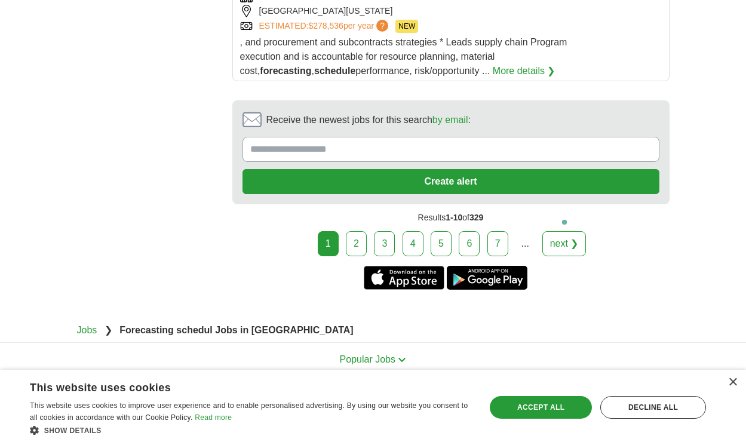
scroll to position [2501, 0]
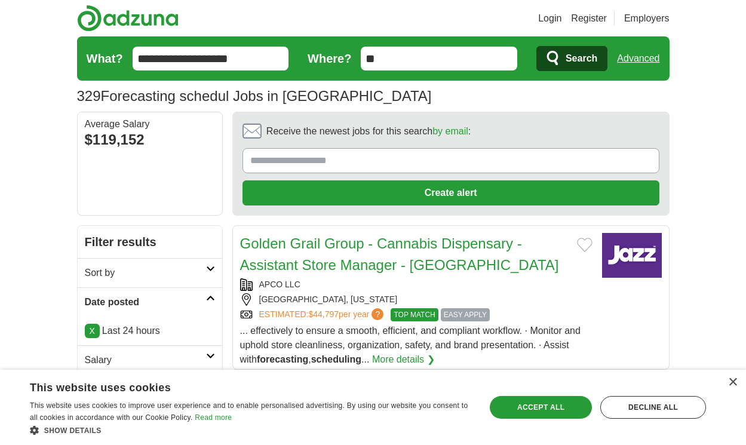
scroll to position [1863, 0]
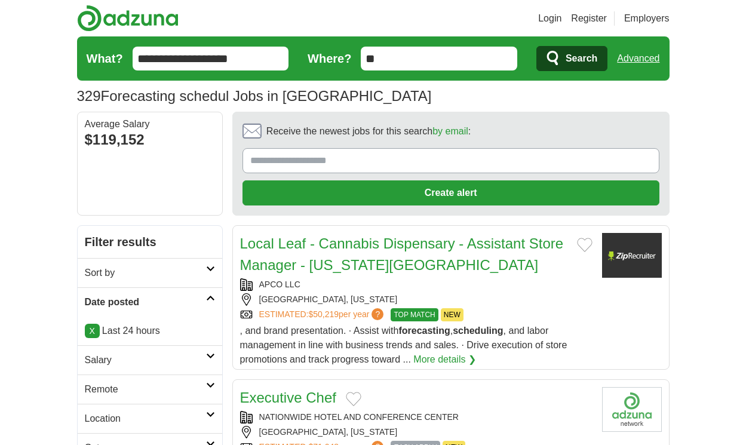
scroll to position [1791, 0]
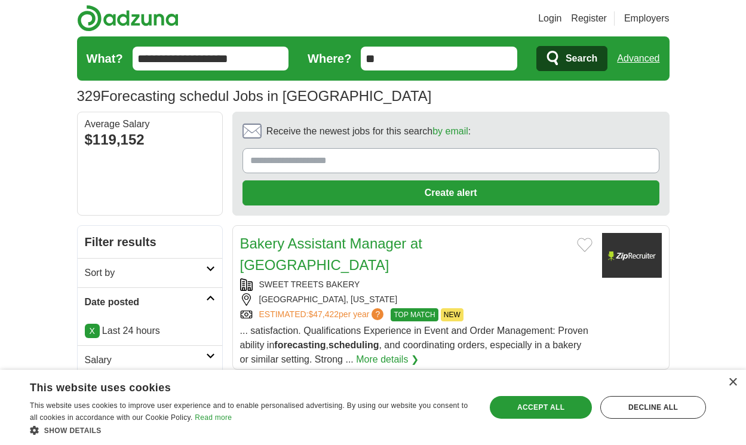
scroll to position [1590, 0]
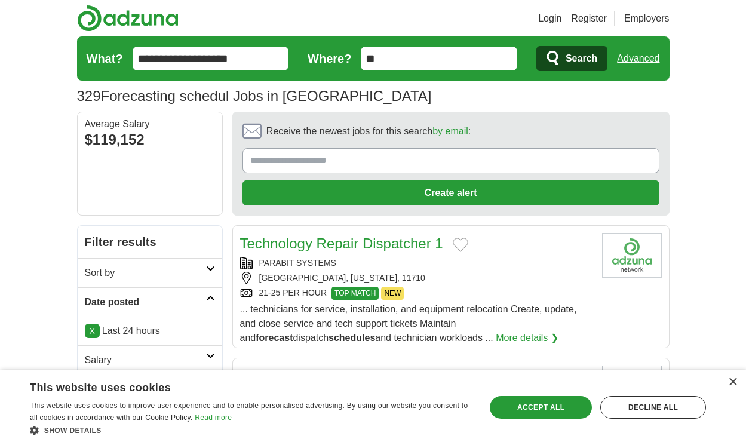
scroll to position [1726, 0]
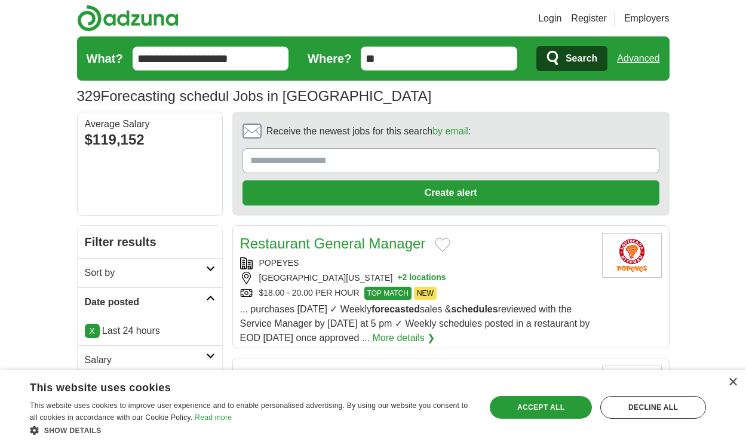
scroll to position [1705, 0]
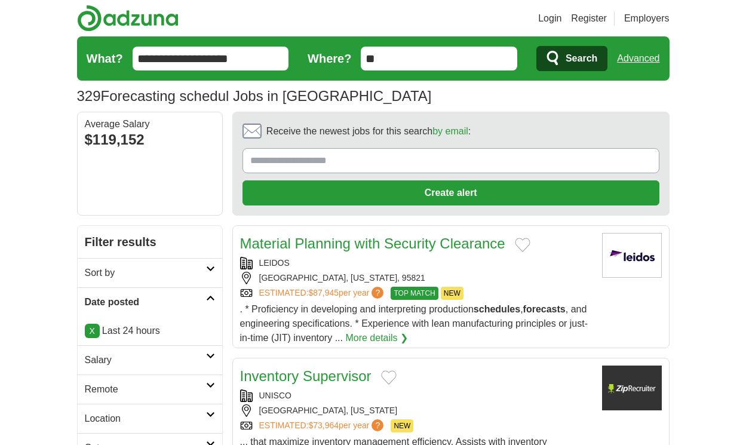
scroll to position [1662, 0]
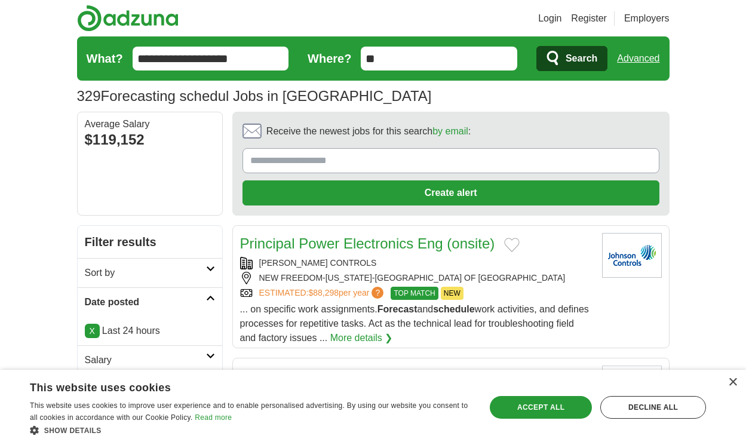
scroll to position [1640, 0]
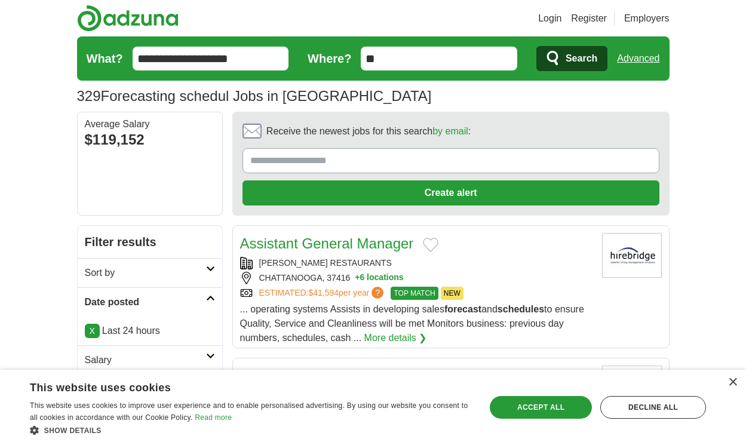
scroll to position [1655, 0]
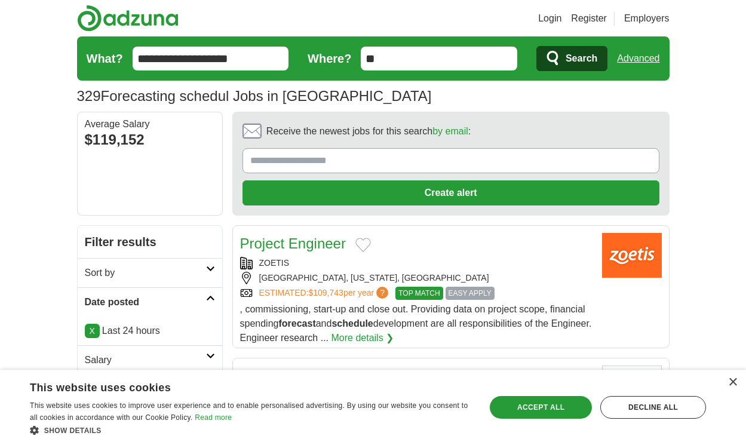
scroll to position [1612, 0]
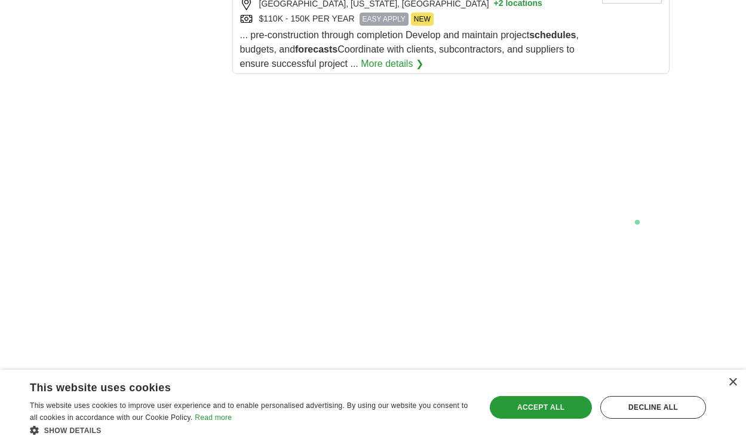
scroll to position [2304, 0]
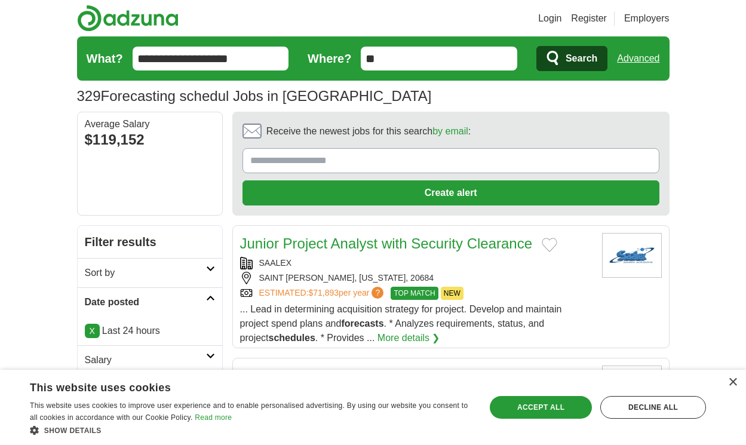
scroll to position [1820, 0]
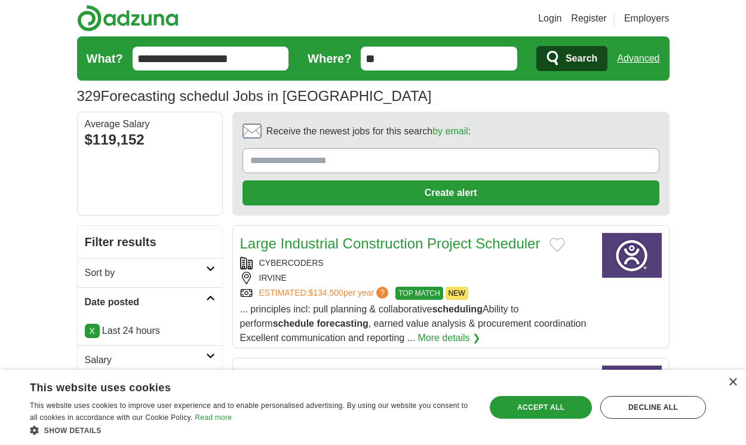
scroll to position [1744, 0]
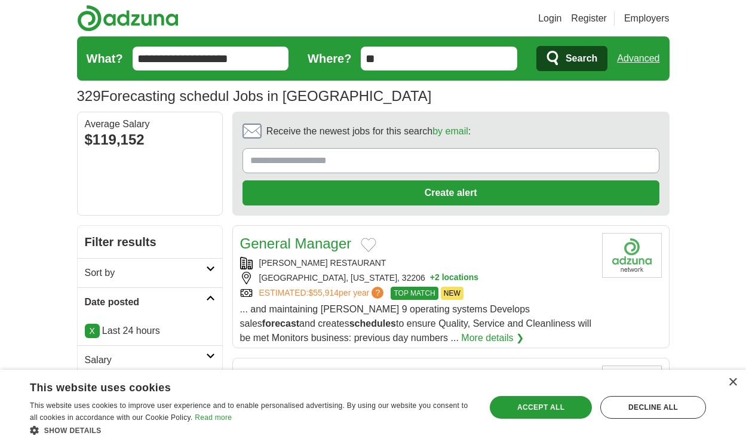
scroll to position [1708, 0]
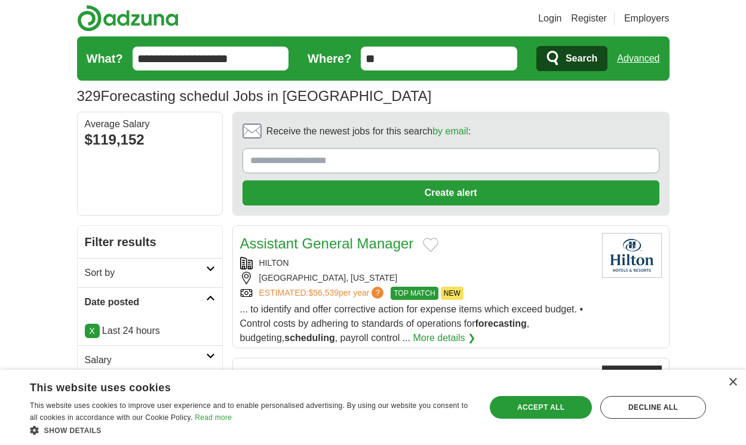
scroll to position [1615, 0]
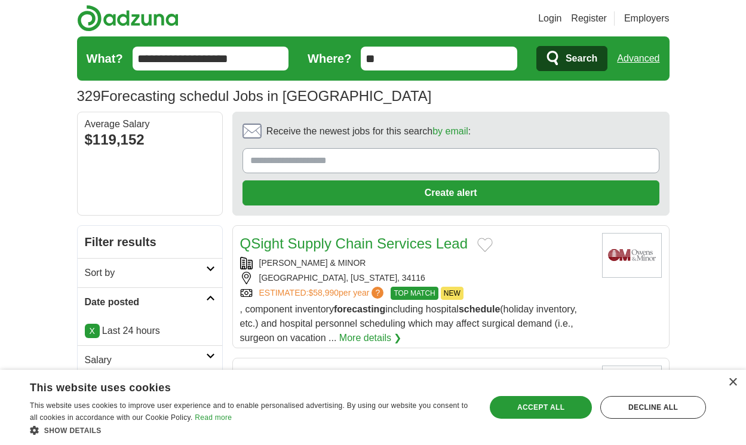
scroll to position [1723, 0]
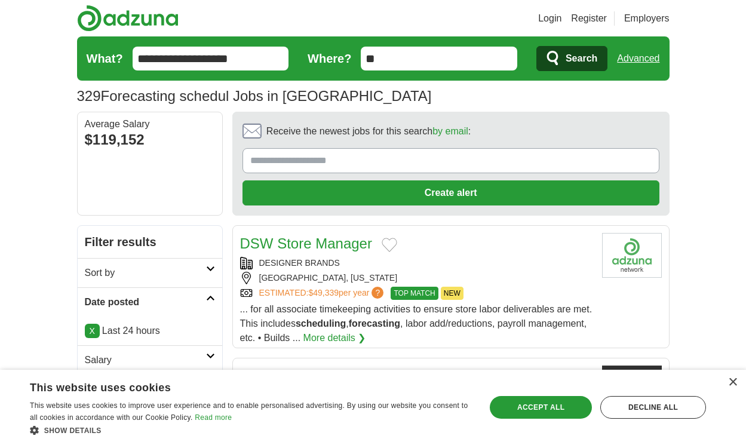
scroll to position [1698, 0]
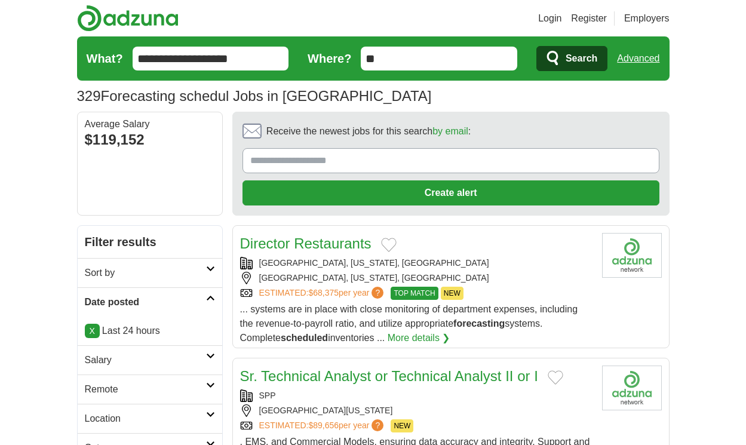
scroll to position [1698, 0]
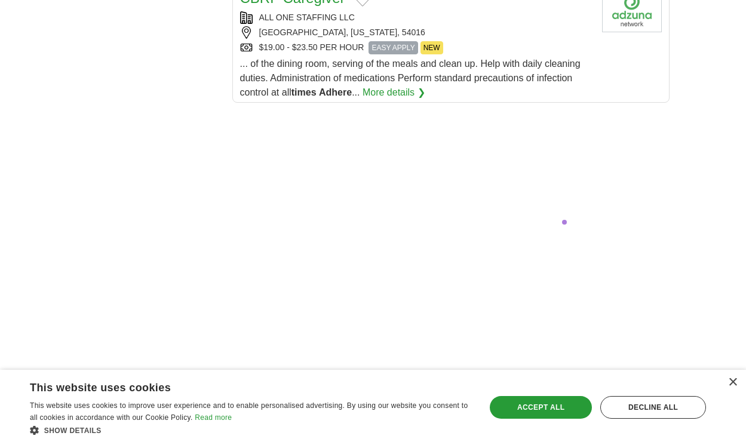
scroll to position [2320, 0]
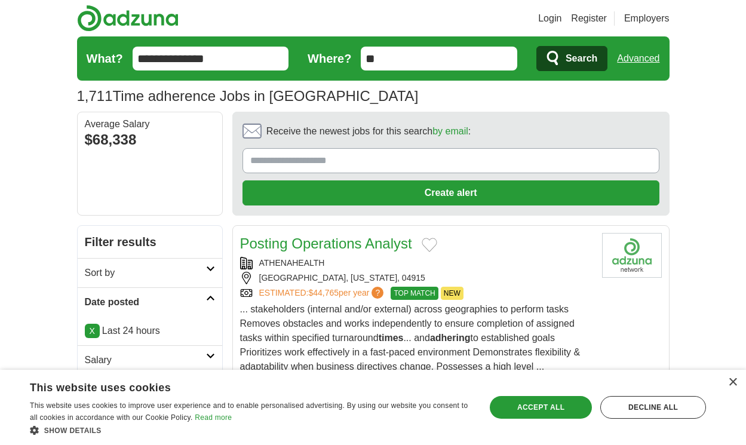
scroll to position [1655, 0]
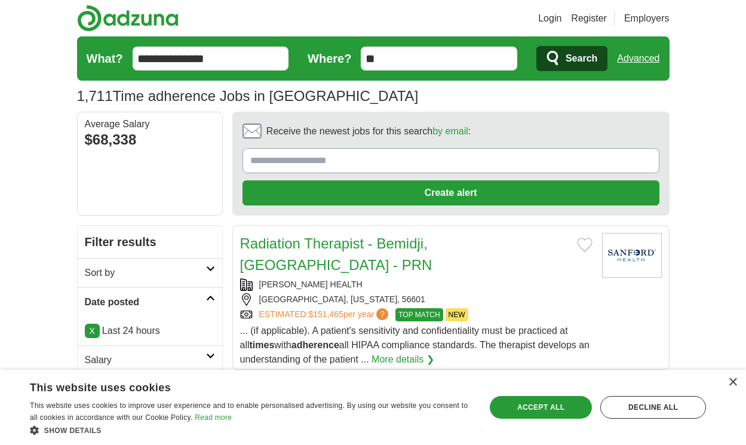
scroll to position [1683, 0]
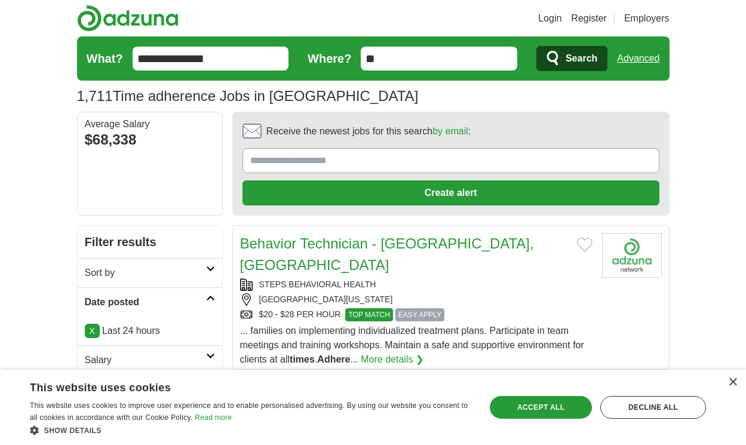
scroll to position [1655, 0]
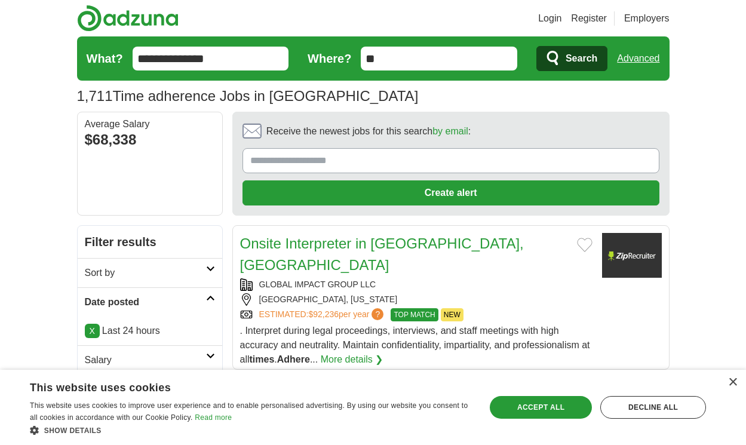
scroll to position [1590, 0]
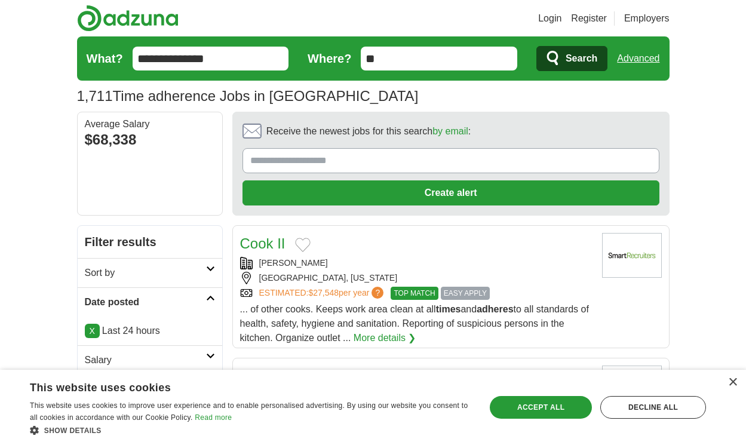
scroll to position [1590, 0]
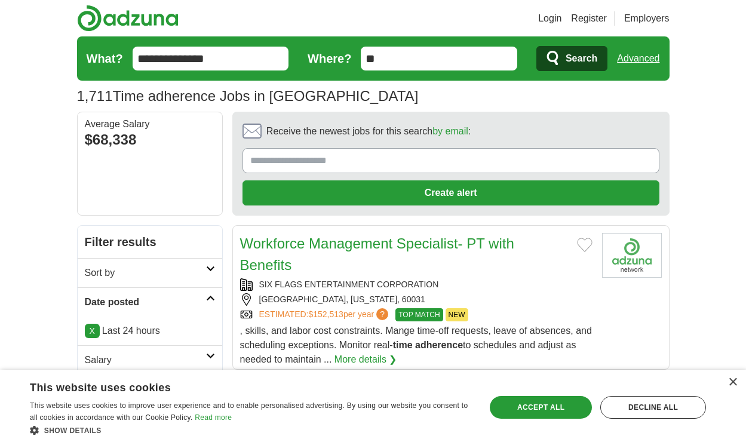
scroll to position [1633, 0]
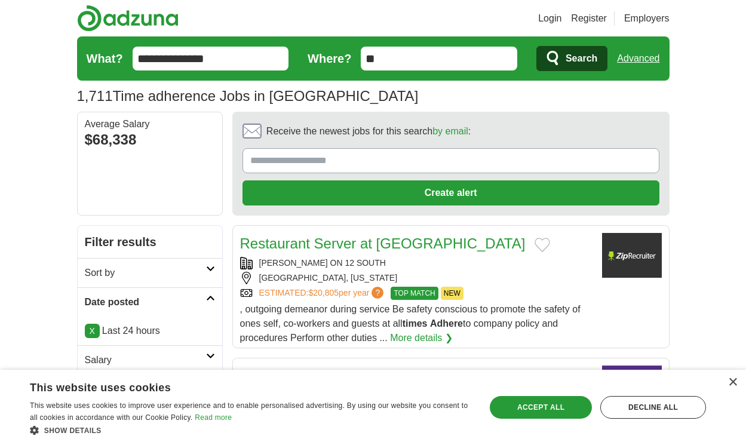
scroll to position [1605, 0]
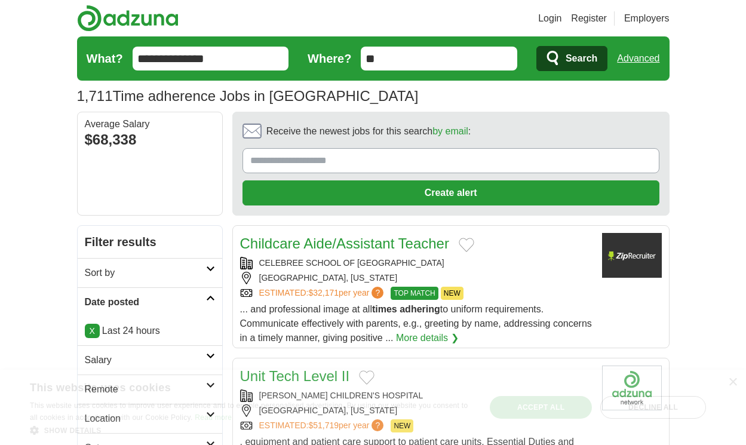
scroll to position [1683, 0]
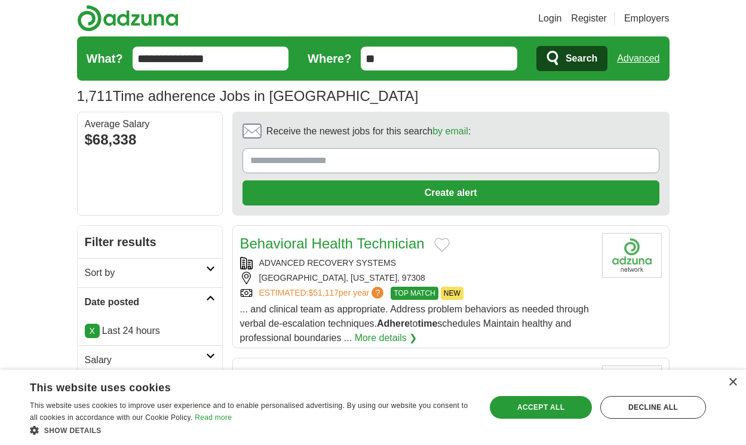
scroll to position [1612, 0]
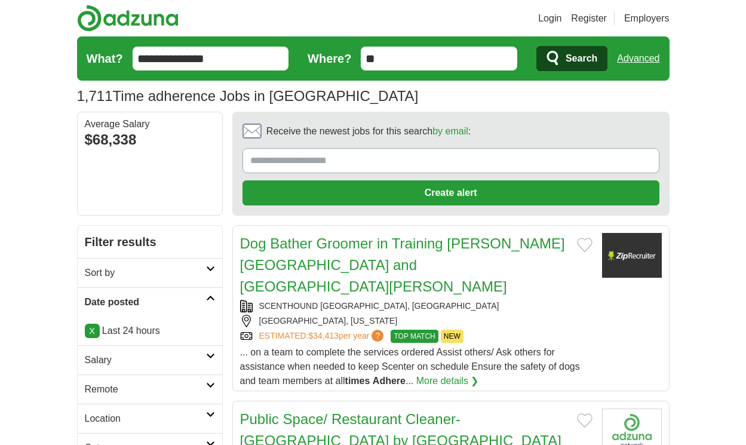
scroll to position [1726, 0]
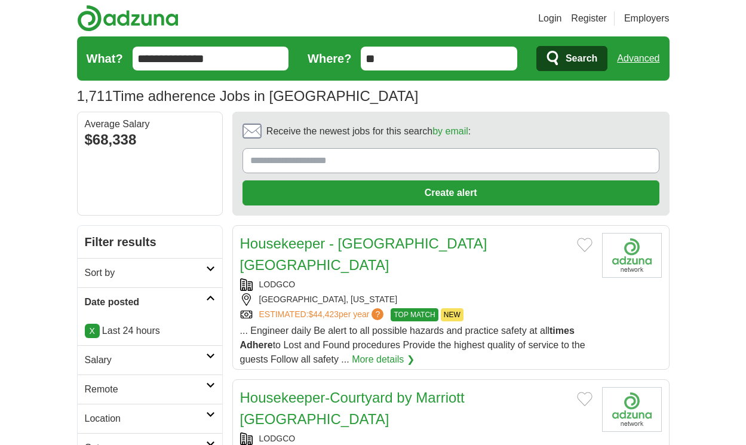
scroll to position [1633, 0]
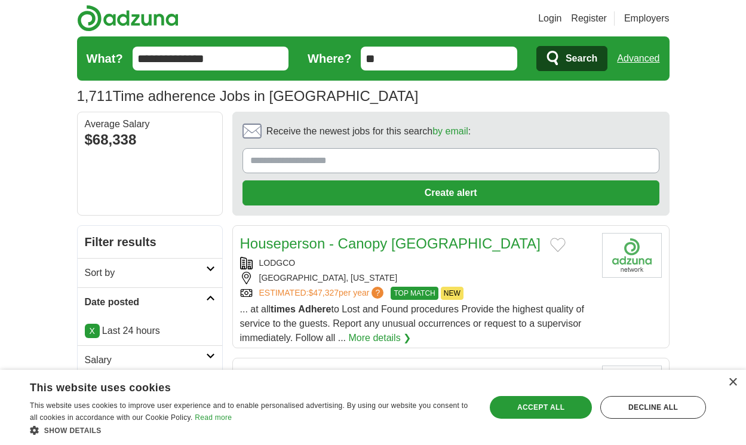
scroll to position [1658, 0]
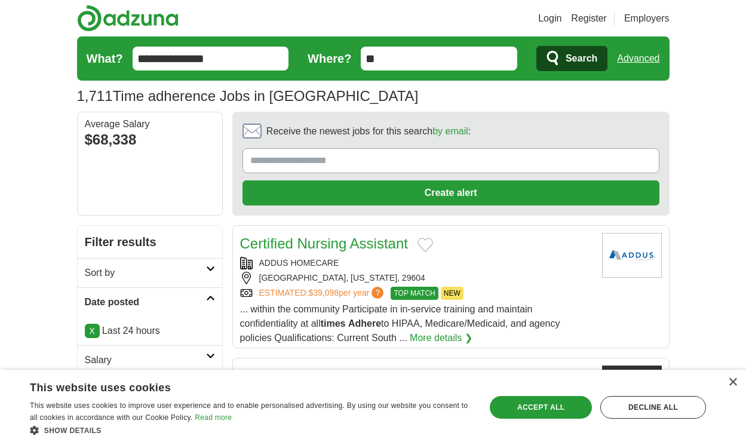
scroll to position [1644, 0]
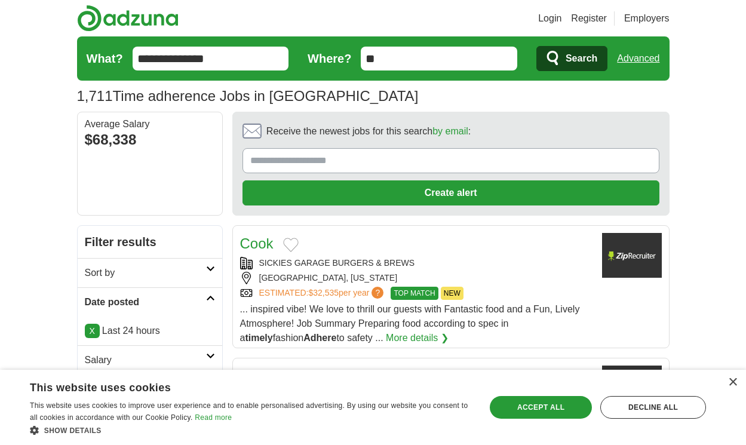
scroll to position [1658, 0]
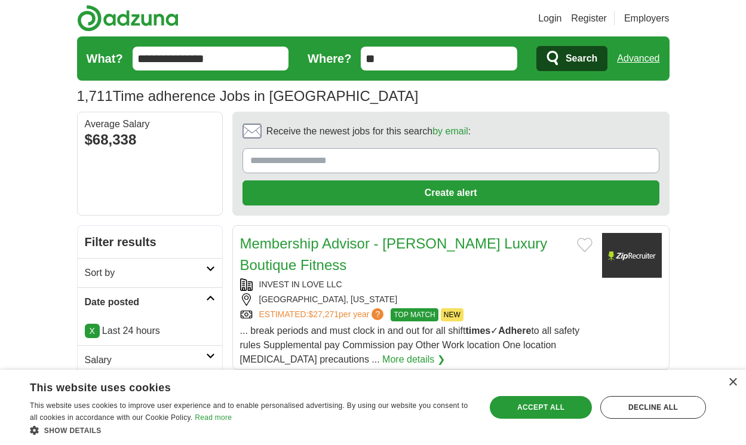
scroll to position [1687, 0]
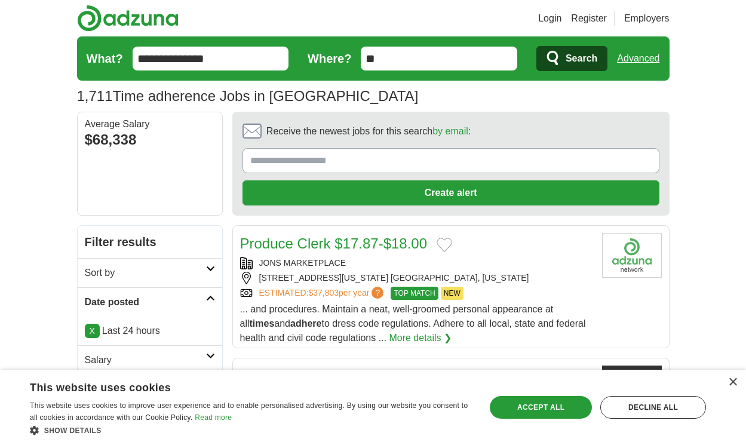
scroll to position [1794, 0]
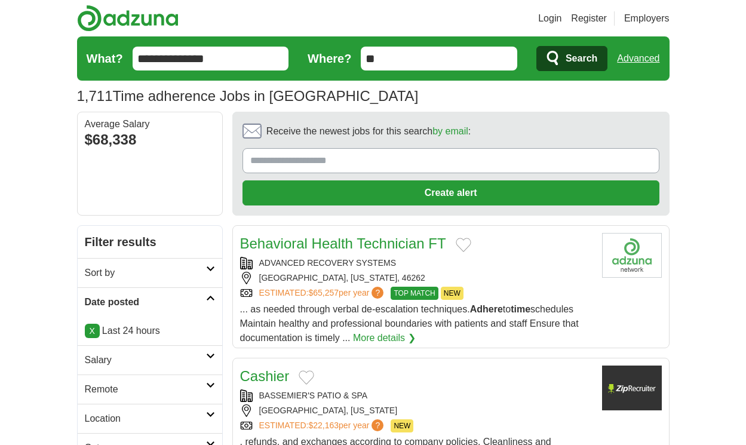
scroll to position [1676, 0]
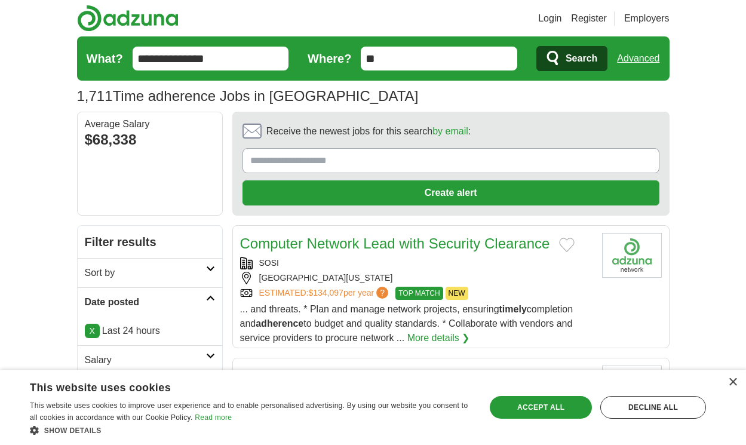
scroll to position [1633, 0]
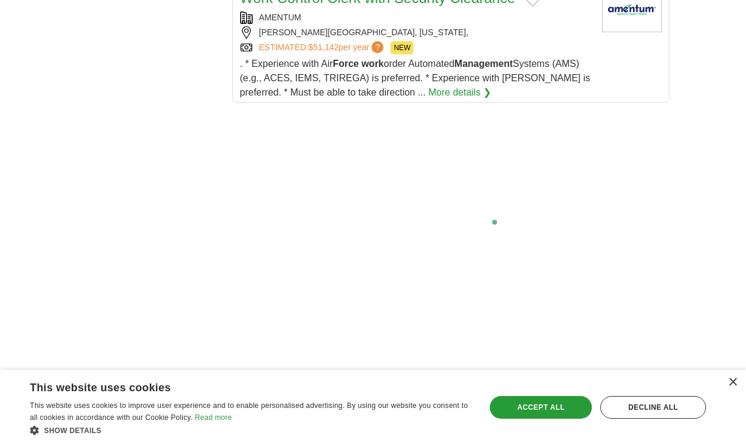
scroll to position [2376, 0]
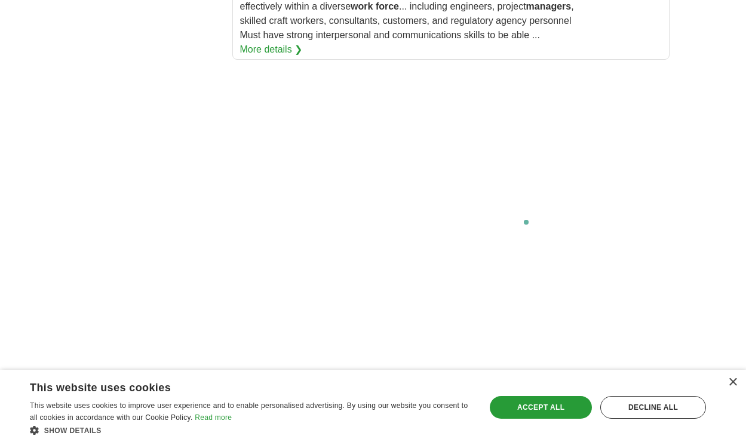
scroll to position [2399, 0]
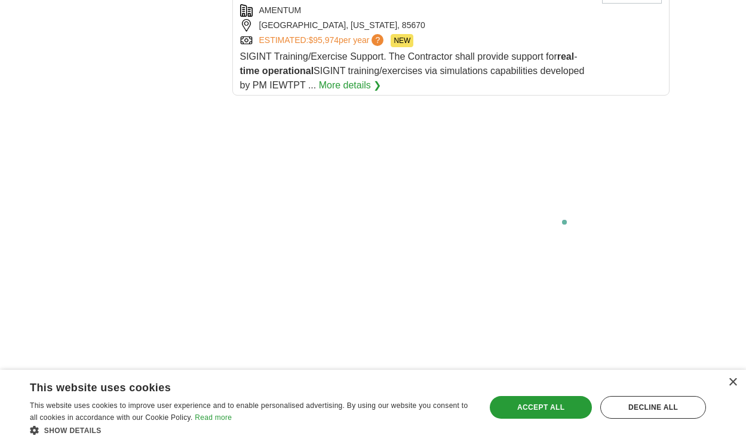
scroll to position [2640, 0]
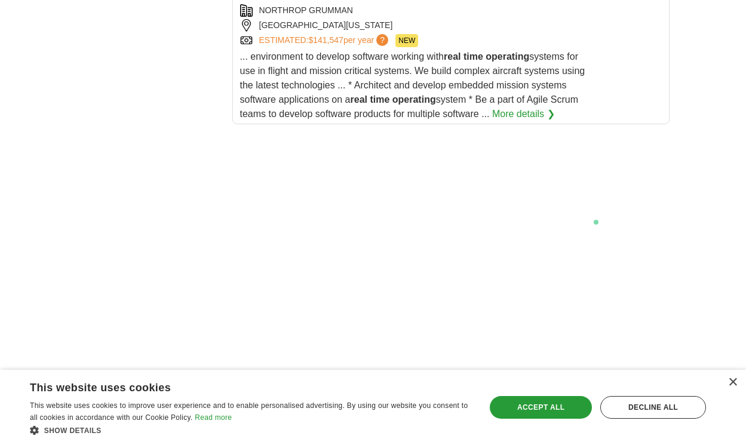
scroll to position [2485, 0]
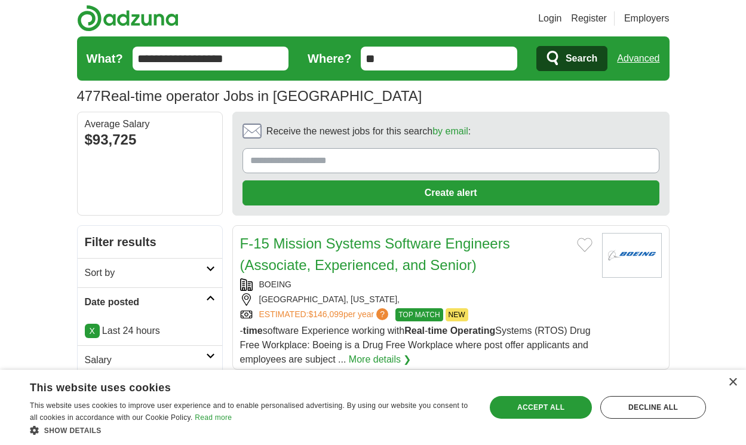
scroll to position [2027, 0]
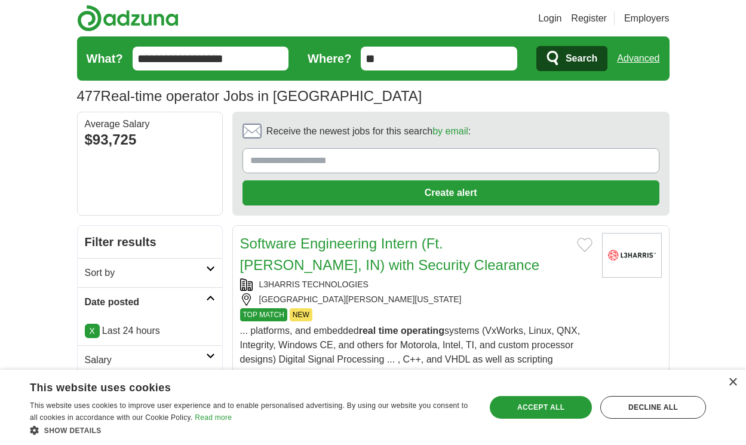
scroll to position [2099, 0]
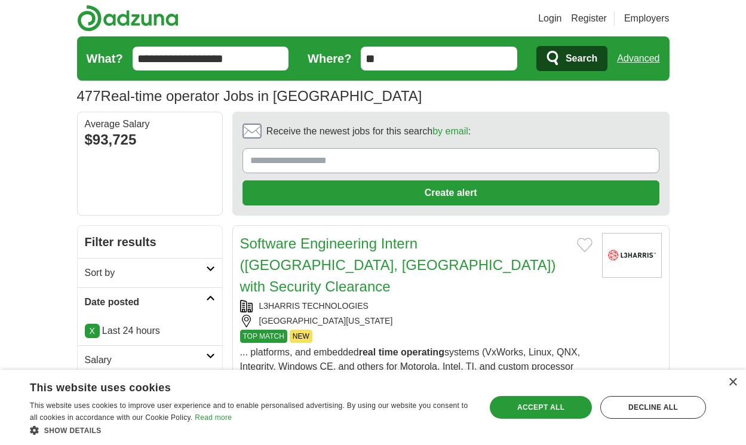
scroll to position [2034, 0]
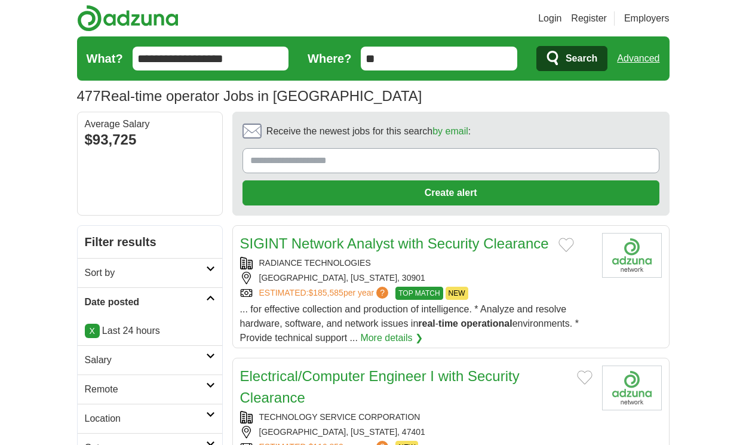
scroll to position [1748, 0]
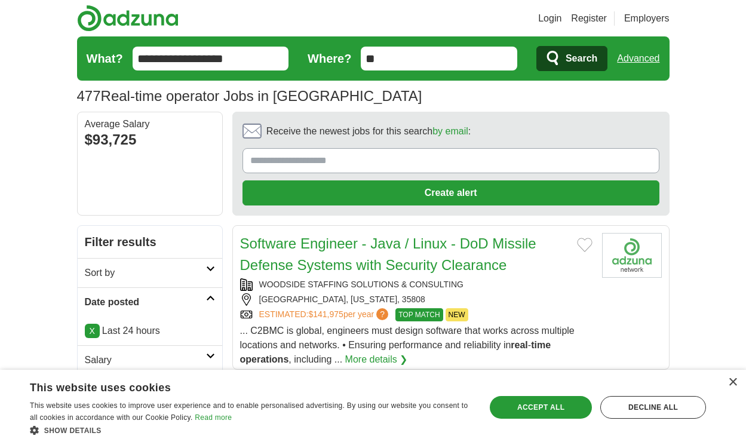
scroll to position [1748, 0]
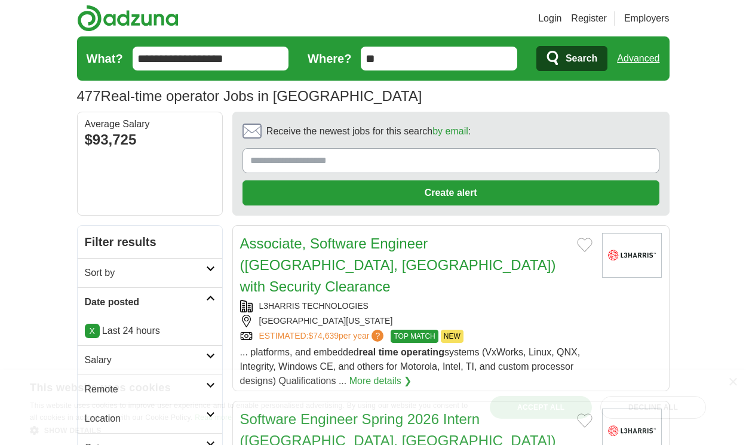
scroll to position [1805, 0]
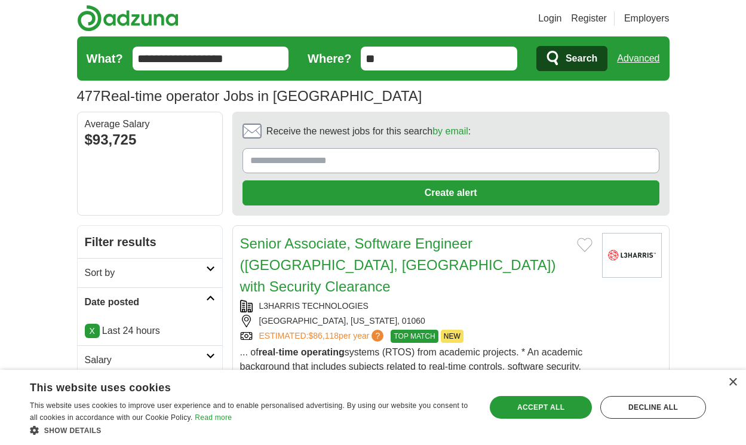
scroll to position [1827, 0]
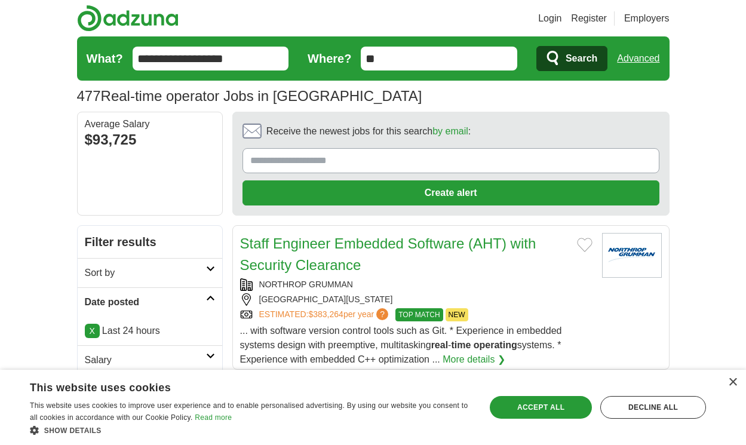
scroll to position [1748, 0]
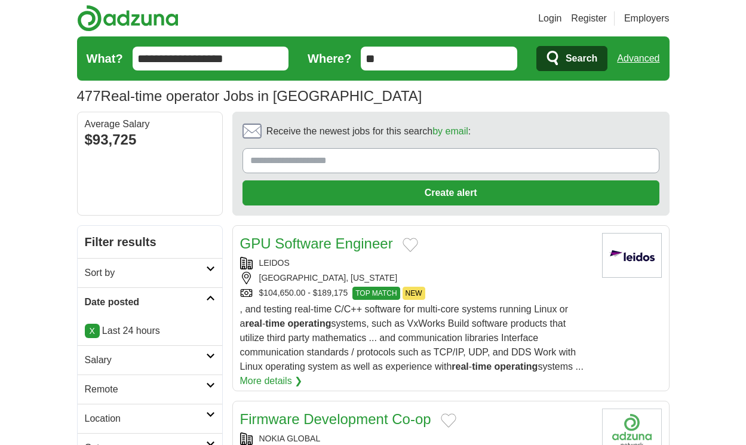
scroll to position [1827, 0]
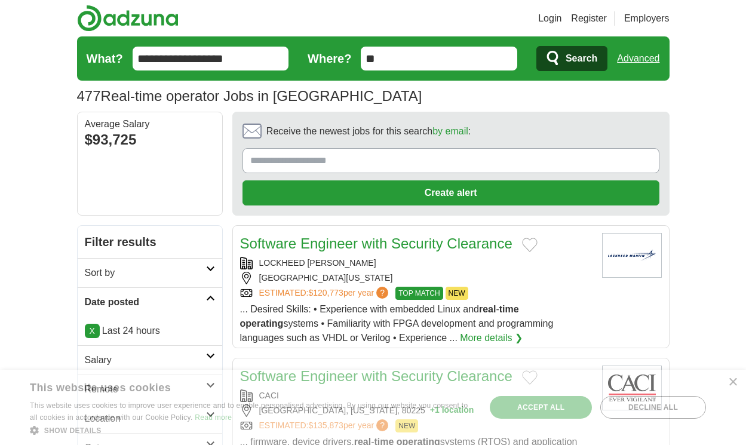
scroll to position [1766, 0]
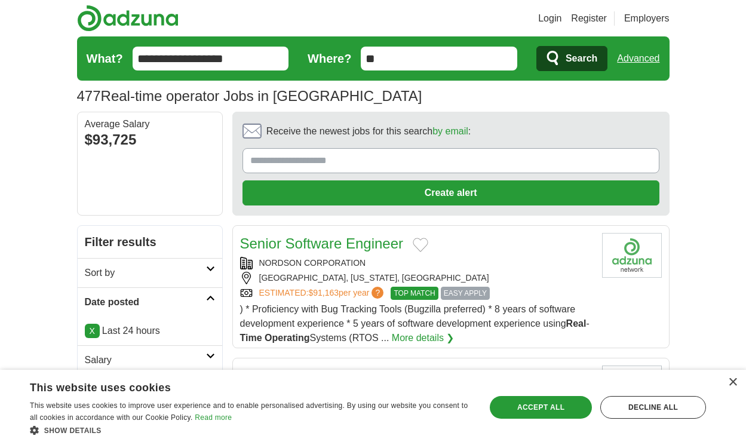
scroll to position [1866, 0]
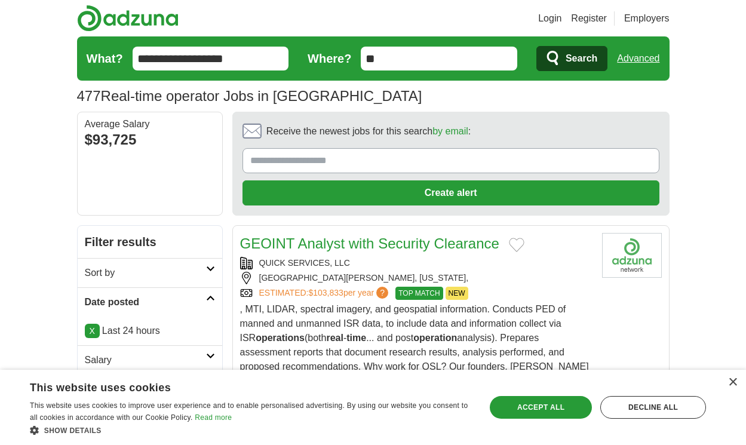
scroll to position [1938, 0]
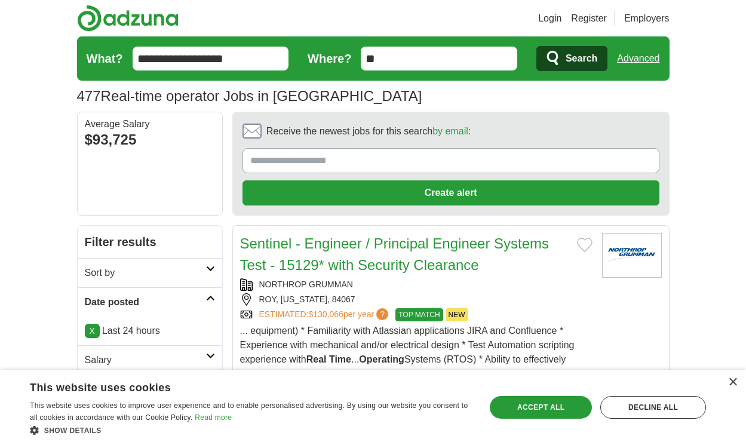
scroll to position [1852, 0]
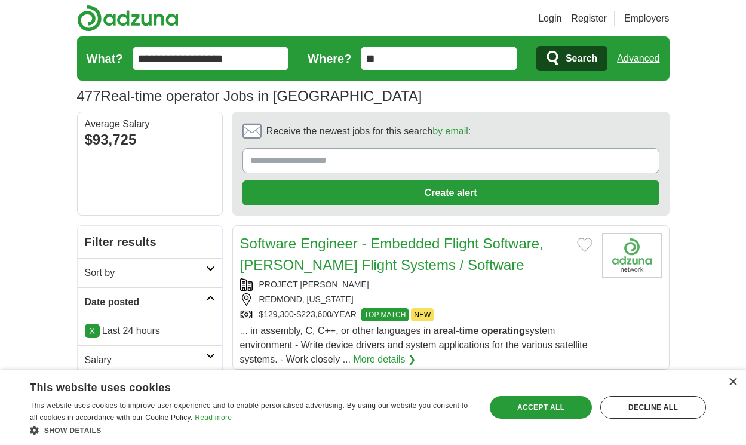
scroll to position [1723, 0]
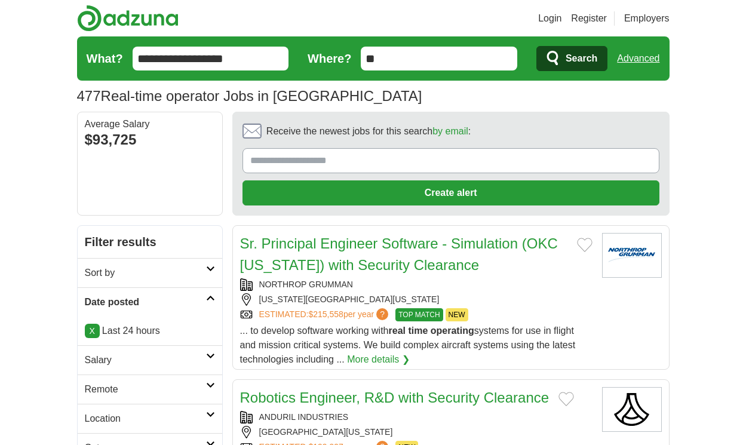
scroll to position [1762, 0]
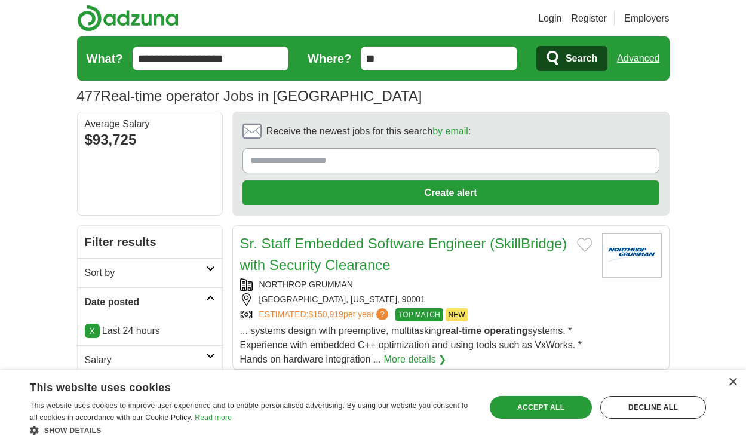
scroll to position [1698, 0]
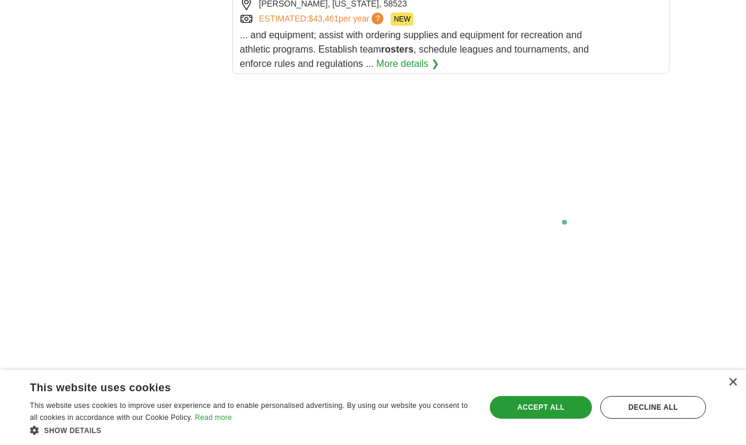
scroll to position [2381, 0]
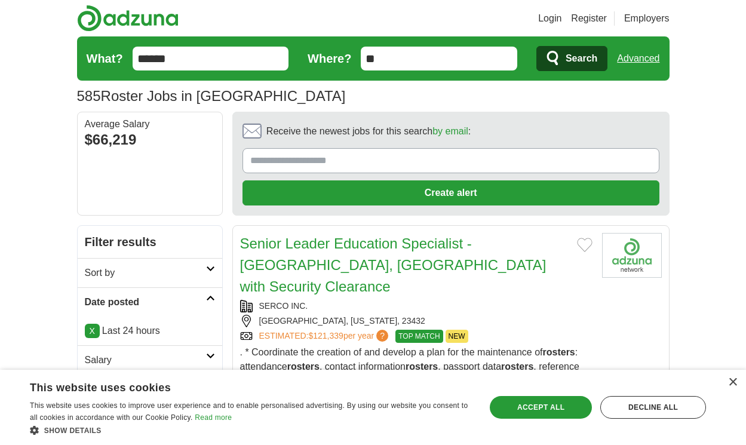
scroll to position [1848, 0]
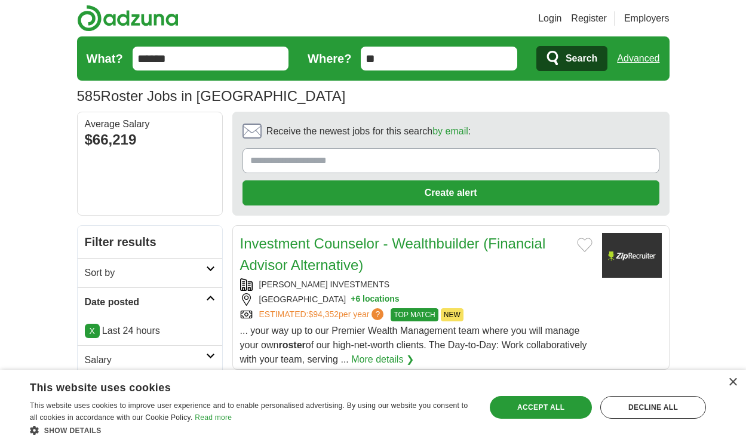
scroll to position [1777, 0]
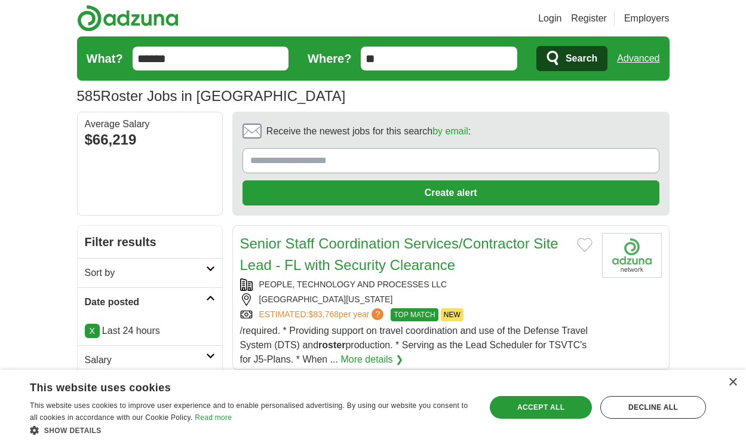
scroll to position [1820, 0]
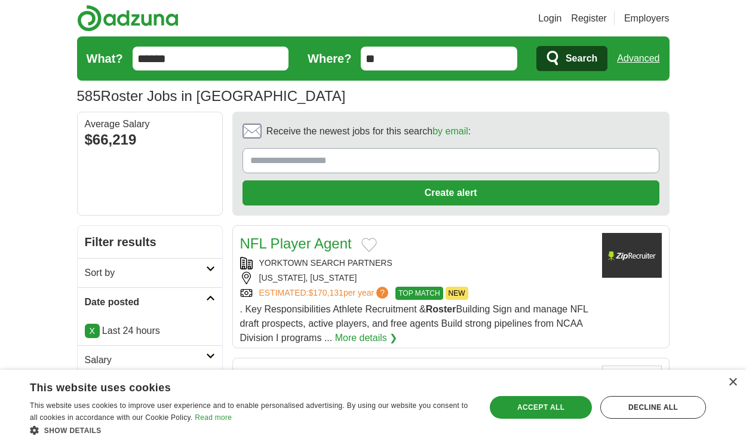
scroll to position [1676, 0]
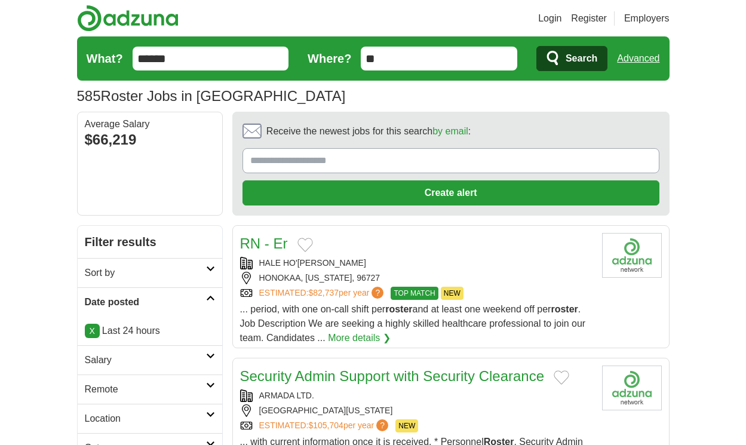
scroll to position [1791, 0]
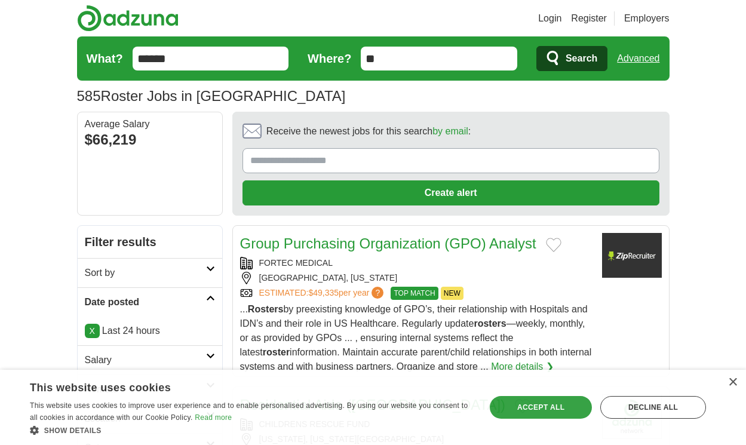
scroll to position [1905, 0]
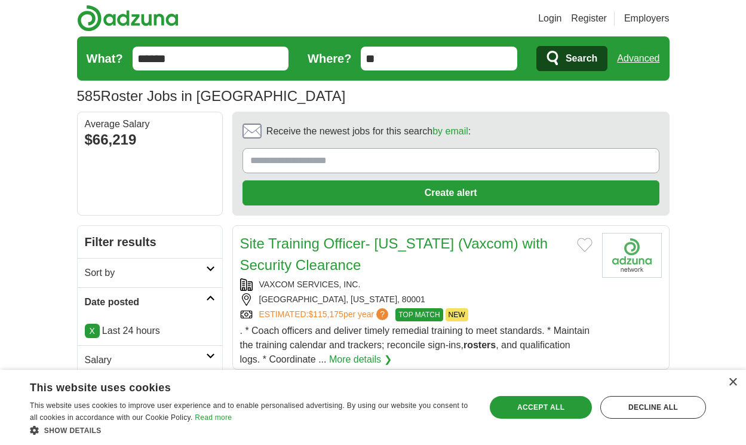
scroll to position [1870, 0]
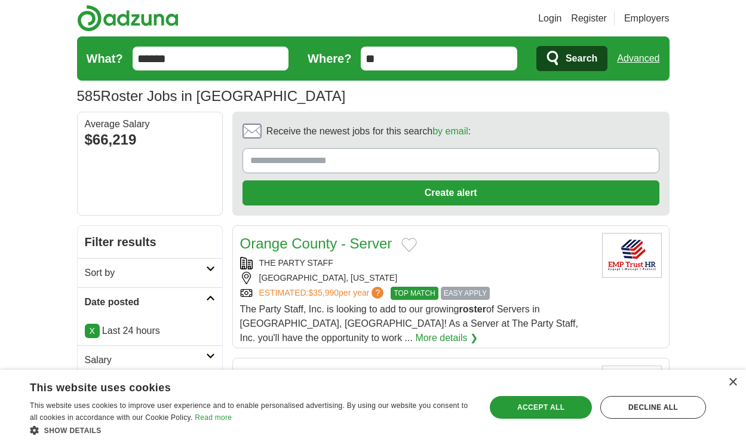
scroll to position [1977, 0]
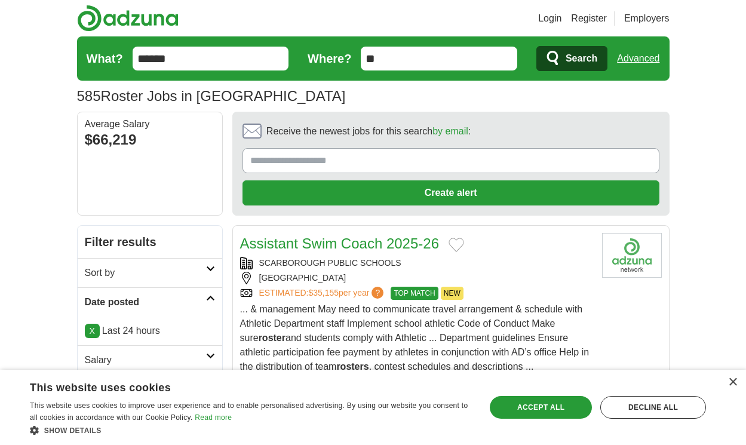
scroll to position [1683, 0]
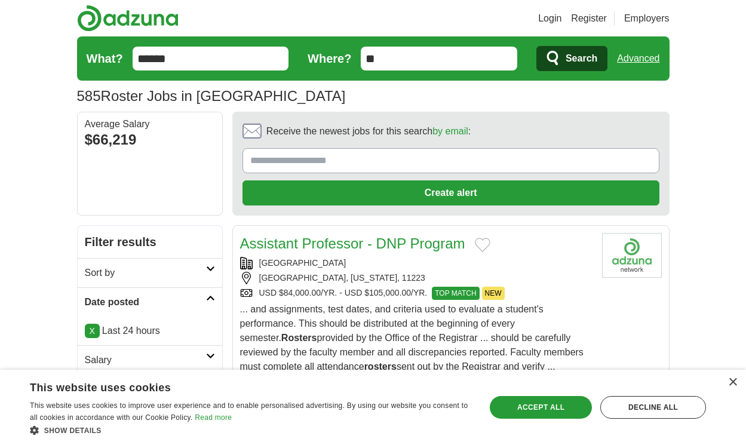
scroll to position [1655, 0]
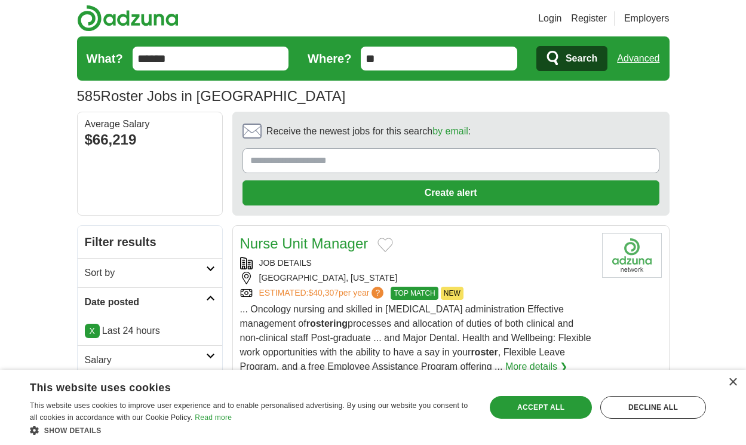
scroll to position [1734, 0]
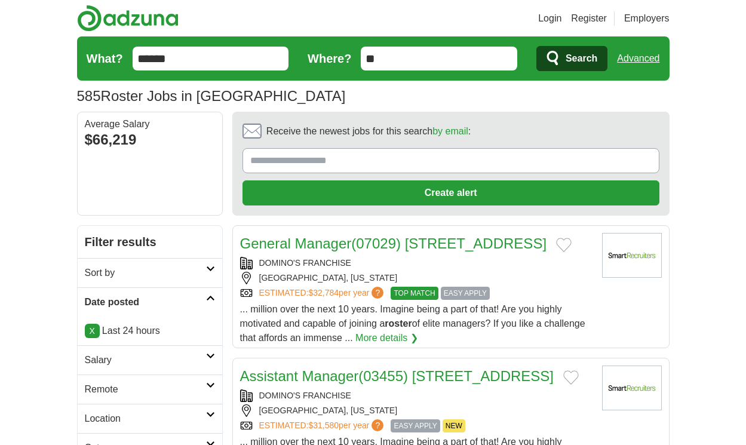
scroll to position [1658, 0]
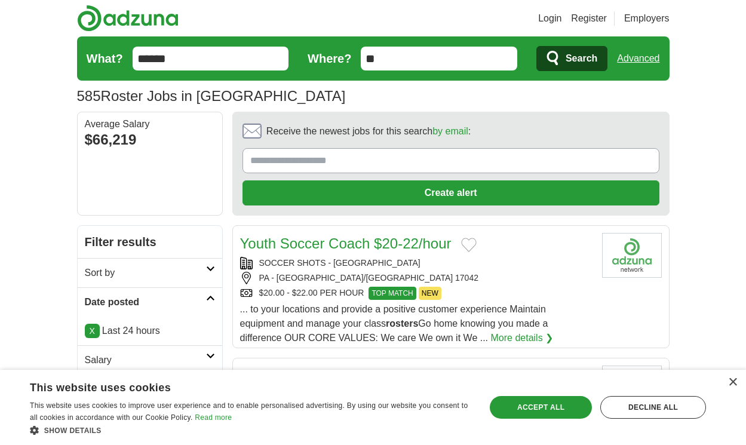
scroll to position [1687, 0]
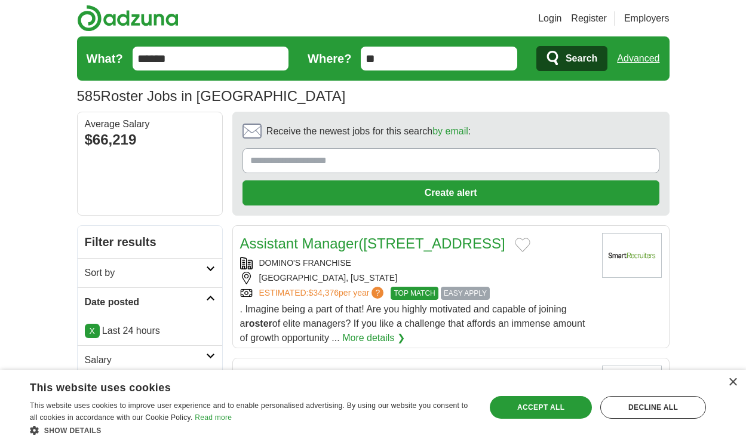
scroll to position [1701, 0]
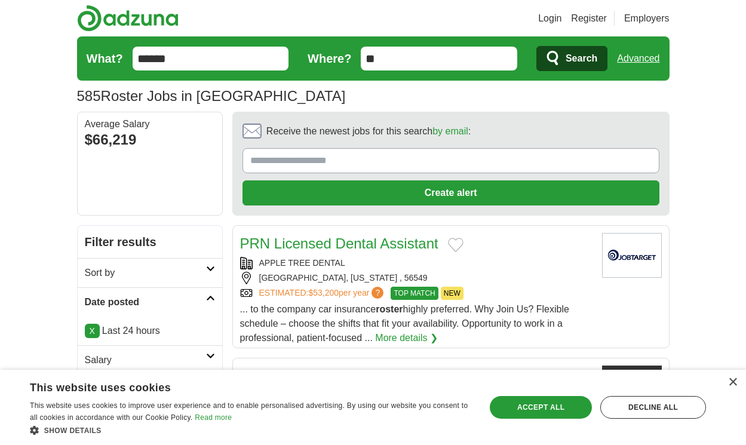
scroll to position [1673, 0]
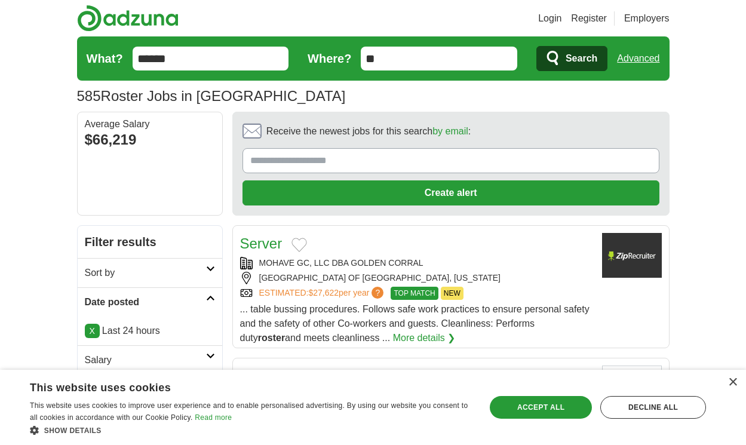
scroll to position [1744, 0]
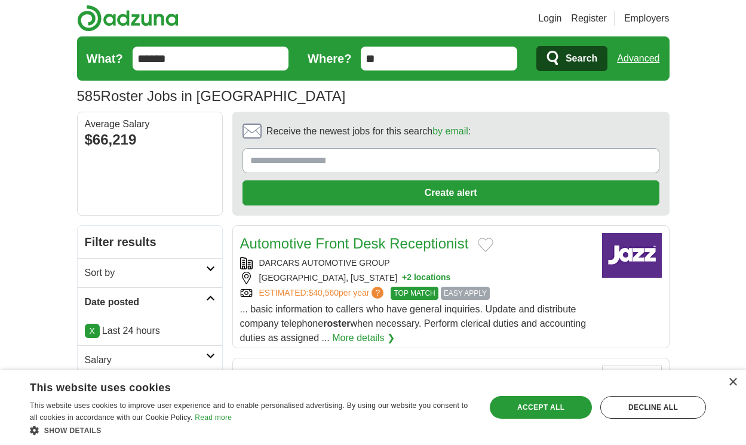
scroll to position [1640, 0]
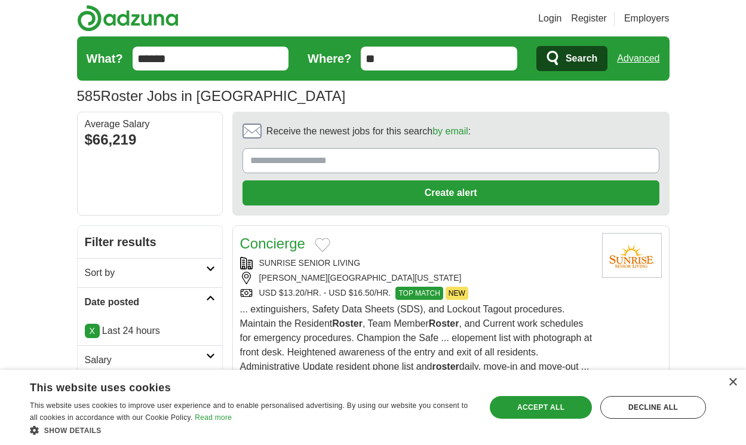
scroll to position [1683, 0]
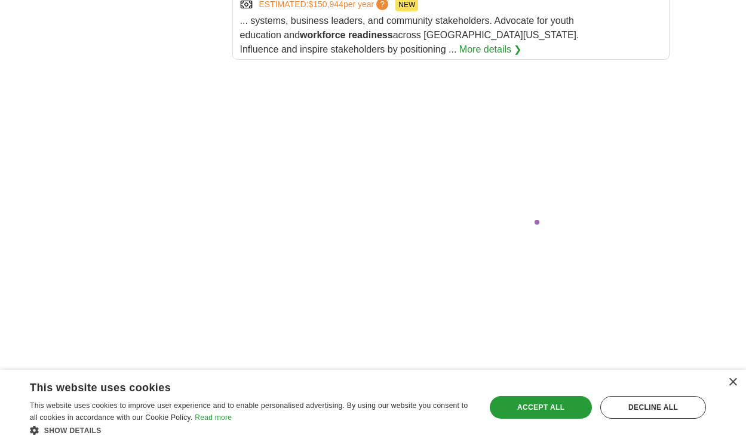
scroll to position [2564, 0]
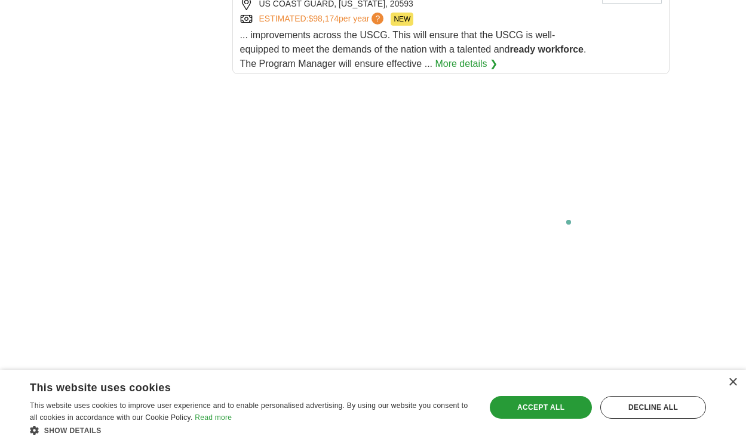
scroll to position [2473, 0]
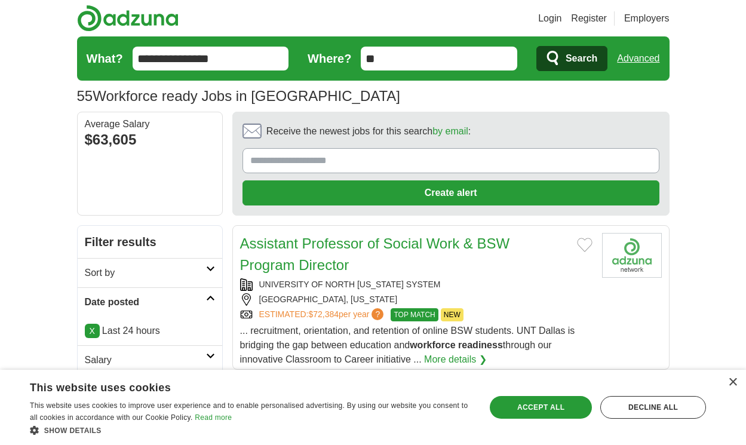
scroll to position [1755, 0]
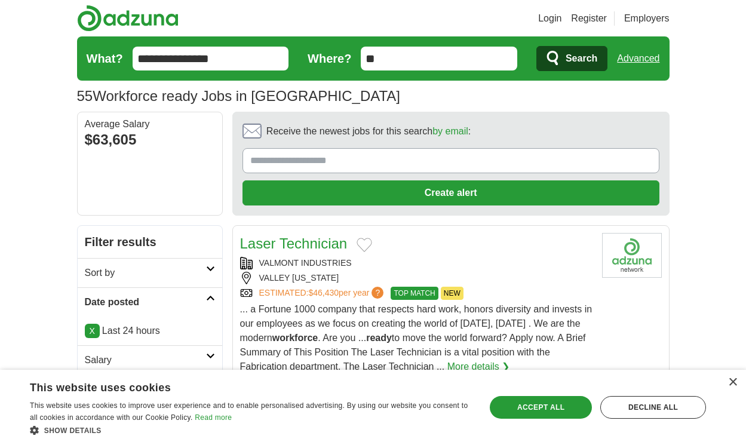
scroll to position [1683, 0]
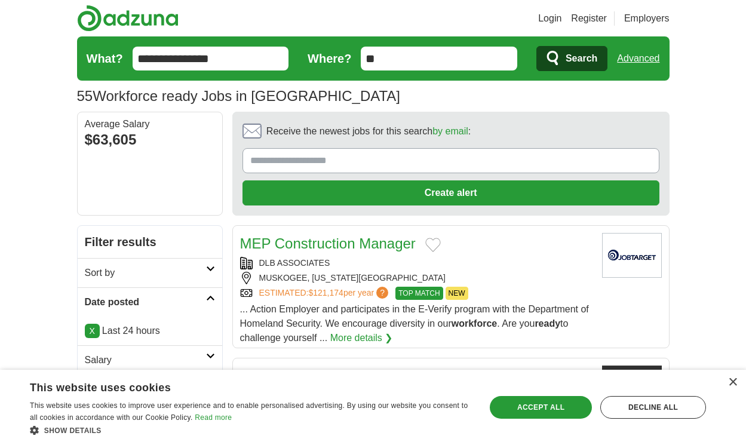
scroll to position [1798, 0]
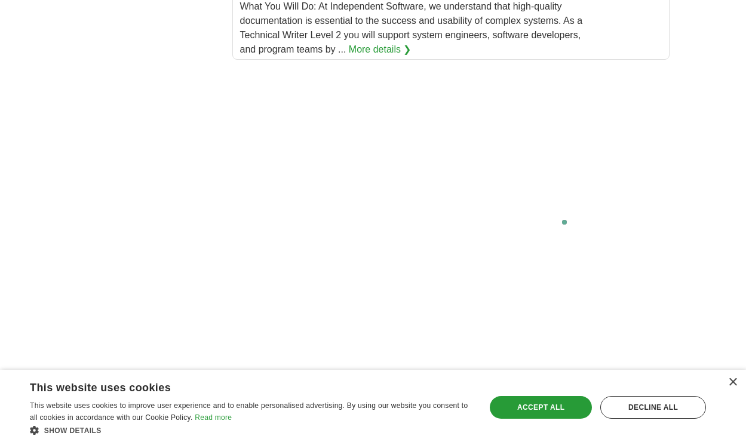
scroll to position [2696, 0]
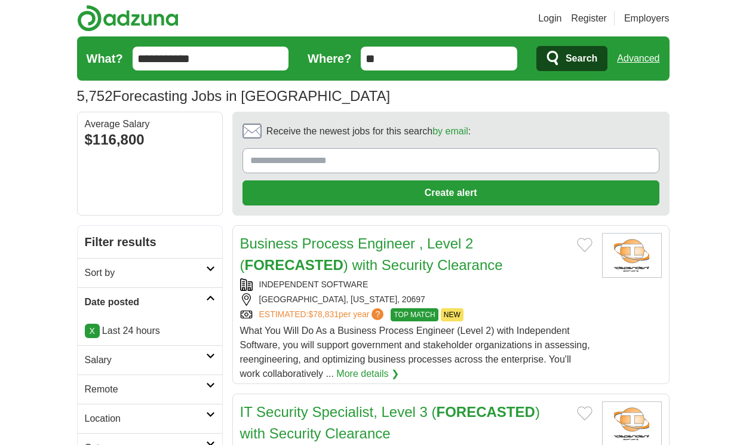
scroll to position [1956, 0]
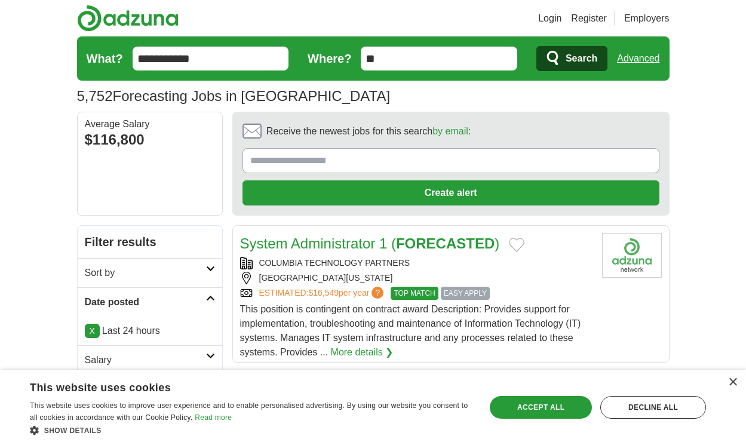
scroll to position [1820, 0]
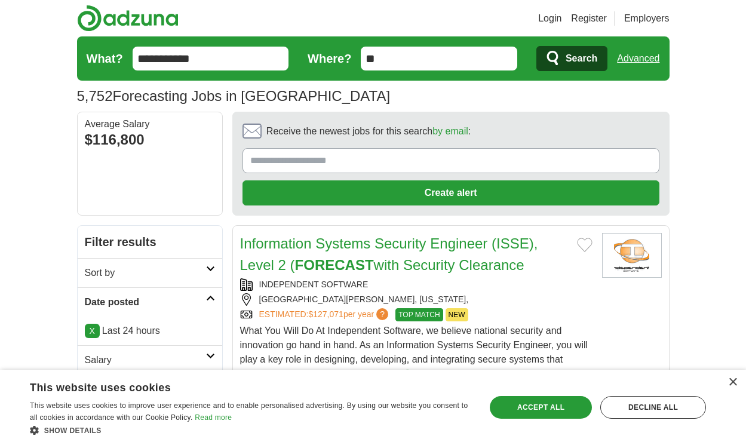
scroll to position [1927, 0]
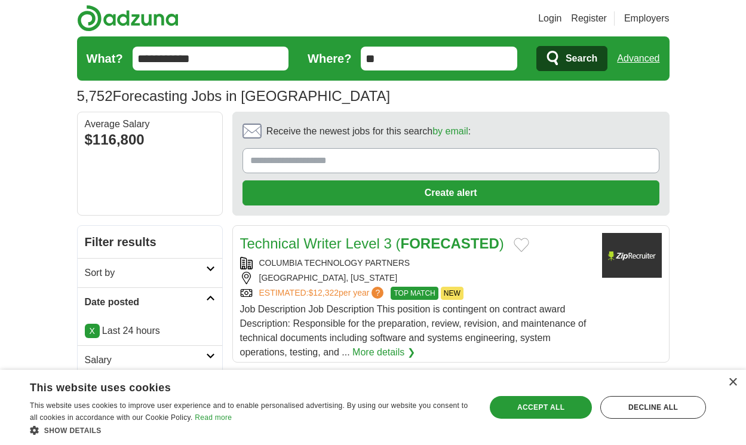
scroll to position [1863, 0]
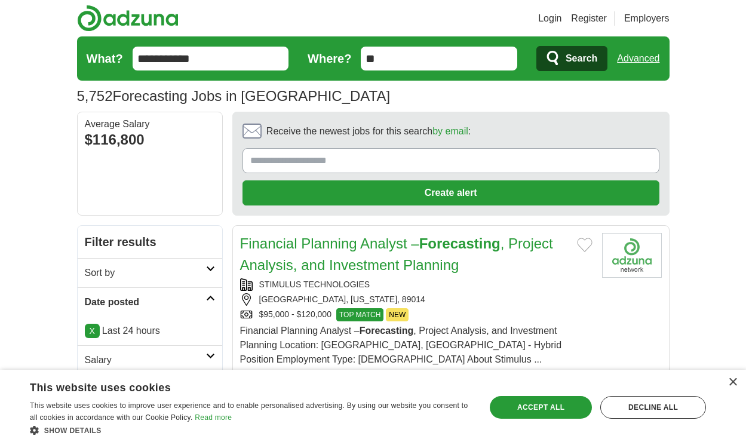
scroll to position [1926, 0]
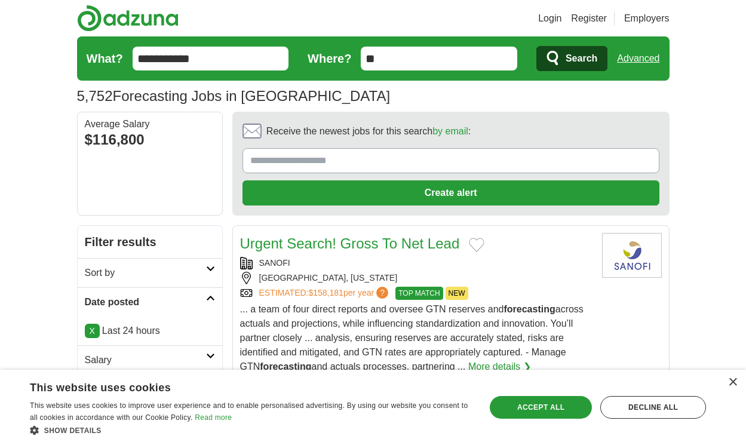
scroll to position [1991, 0]
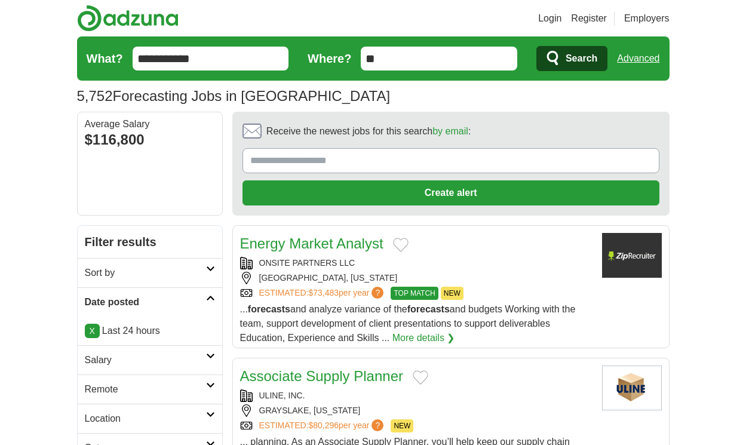
scroll to position [1963, 0]
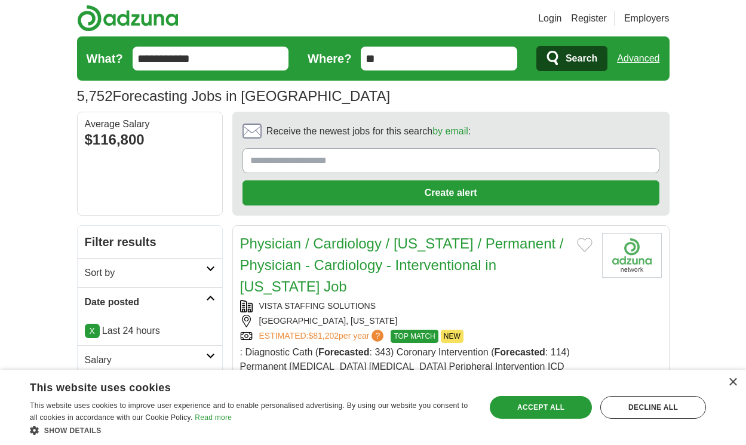
scroll to position [1884, 0]
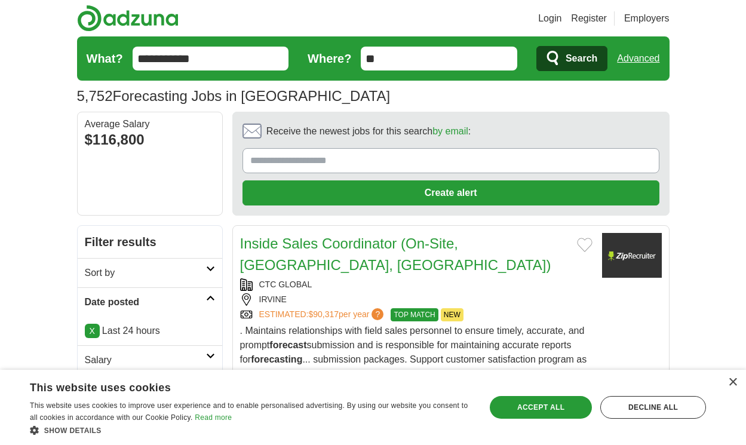
scroll to position [1848, 0]
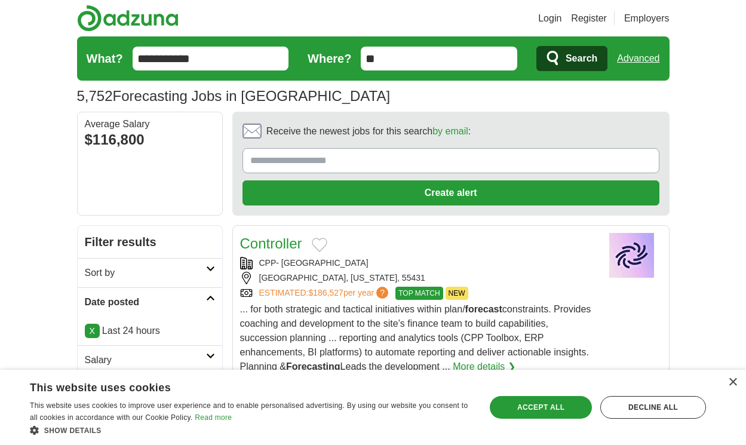
scroll to position [2113, 0]
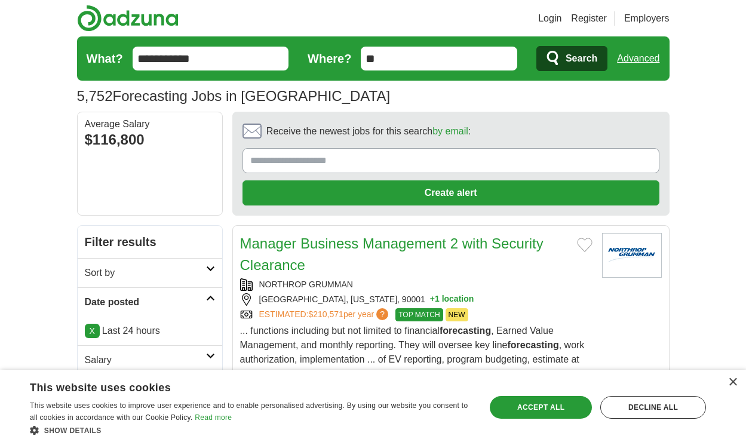
scroll to position [1812, 0]
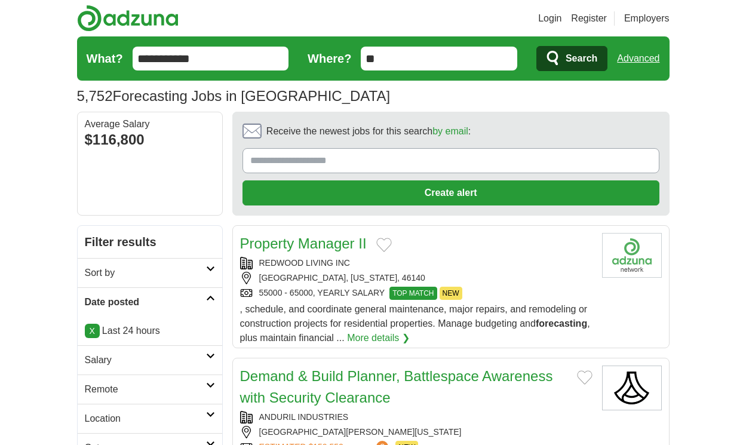
scroll to position [2045, 0]
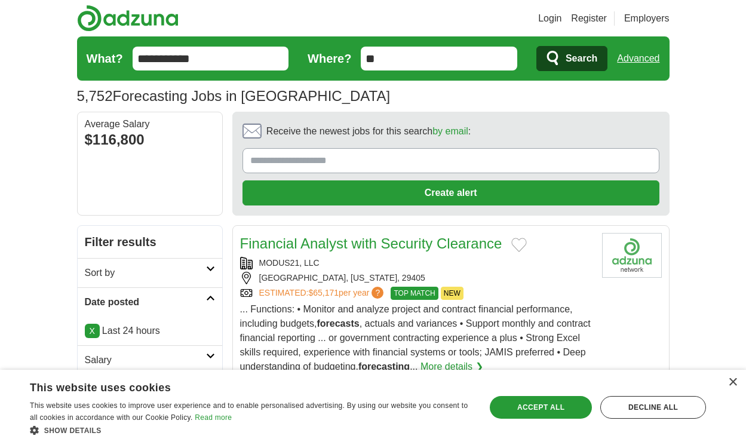
scroll to position [1966, 0]
